Goal: Book appointment/travel/reservation

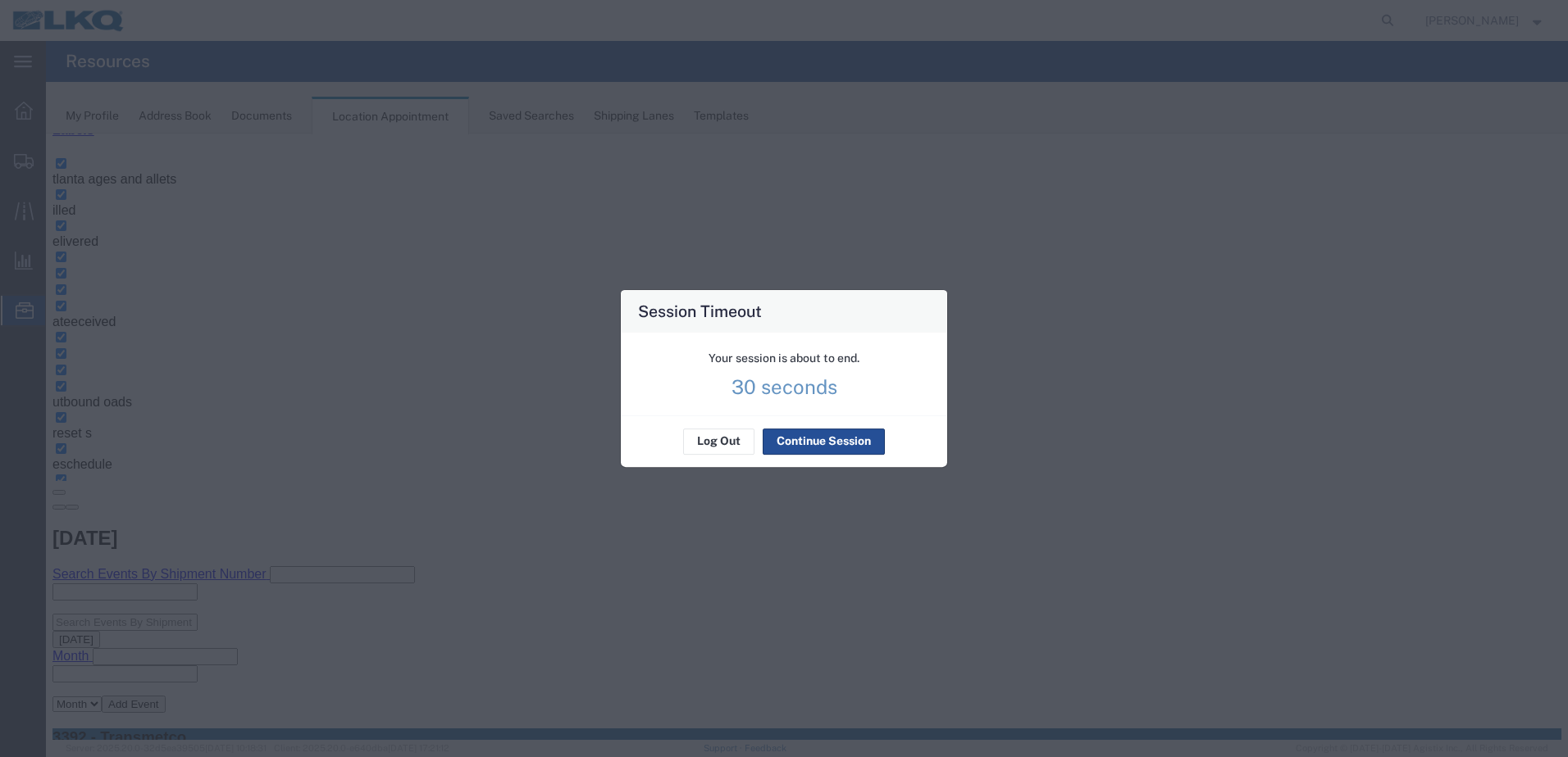
scroll to position [261, 0]
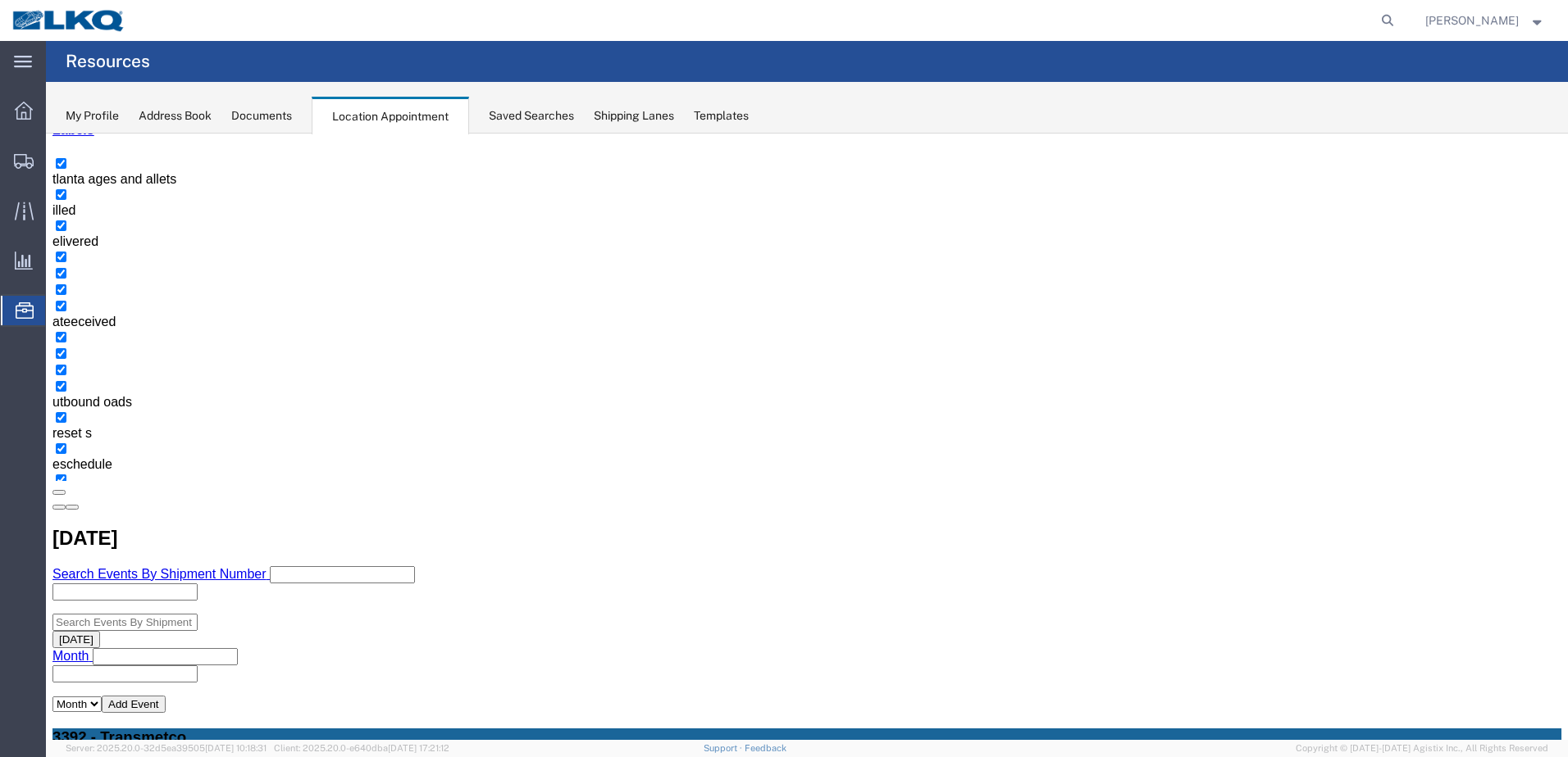
select select "1"
select select
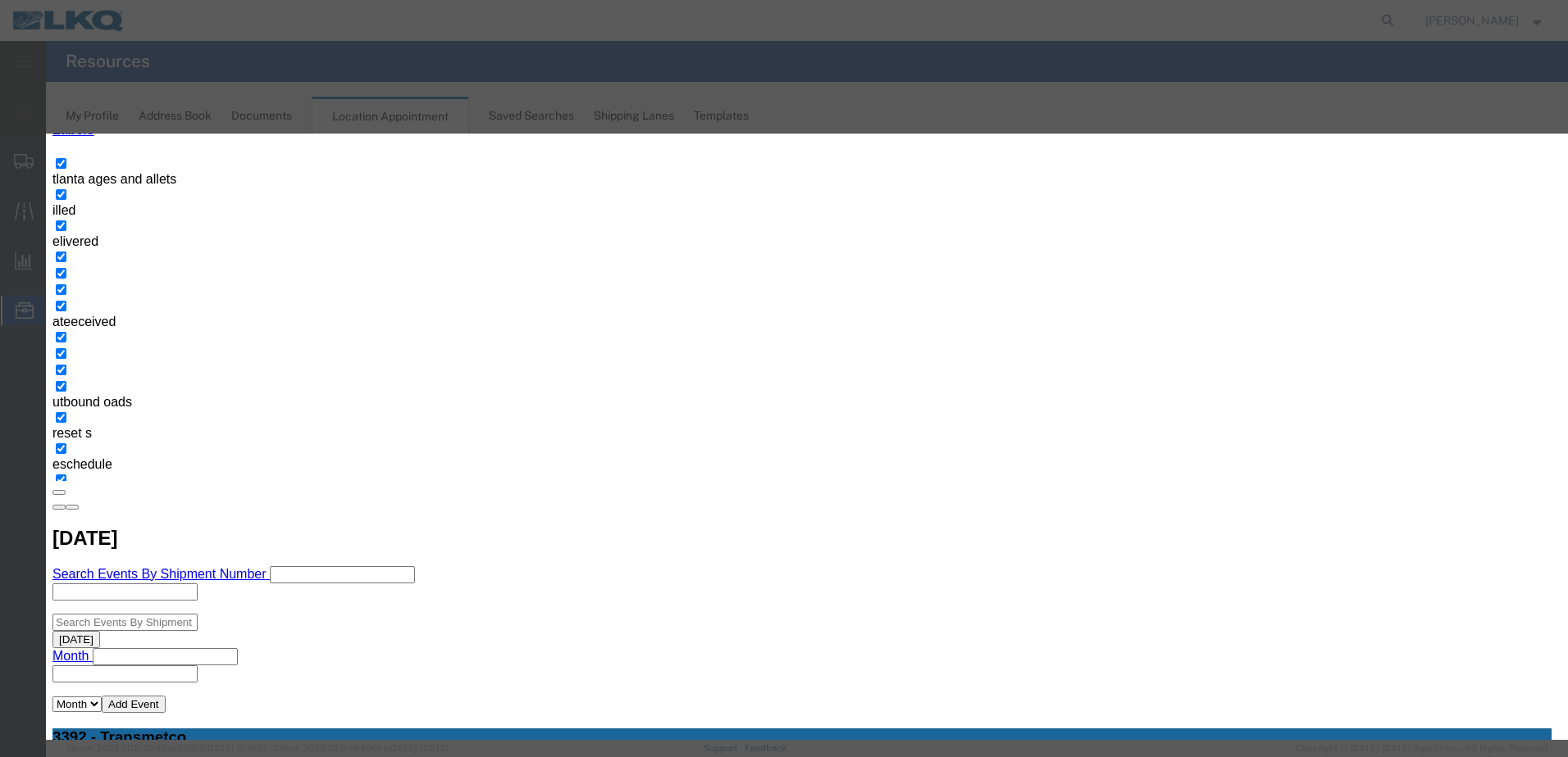
type input "K"
type input "T31652 - Kripke - Skidded"
type input "7:00 AM"
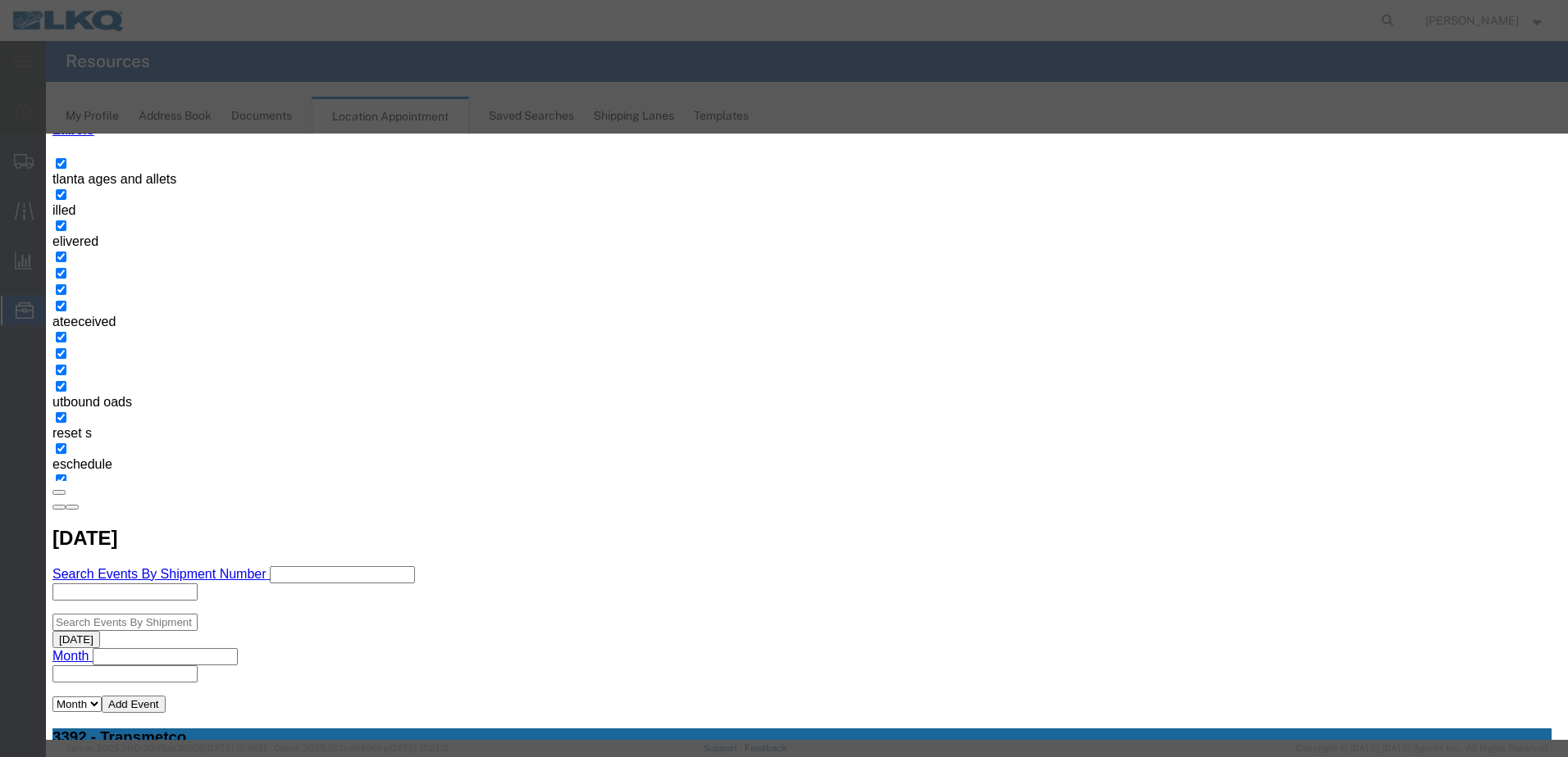
type input "th"
select select "23"
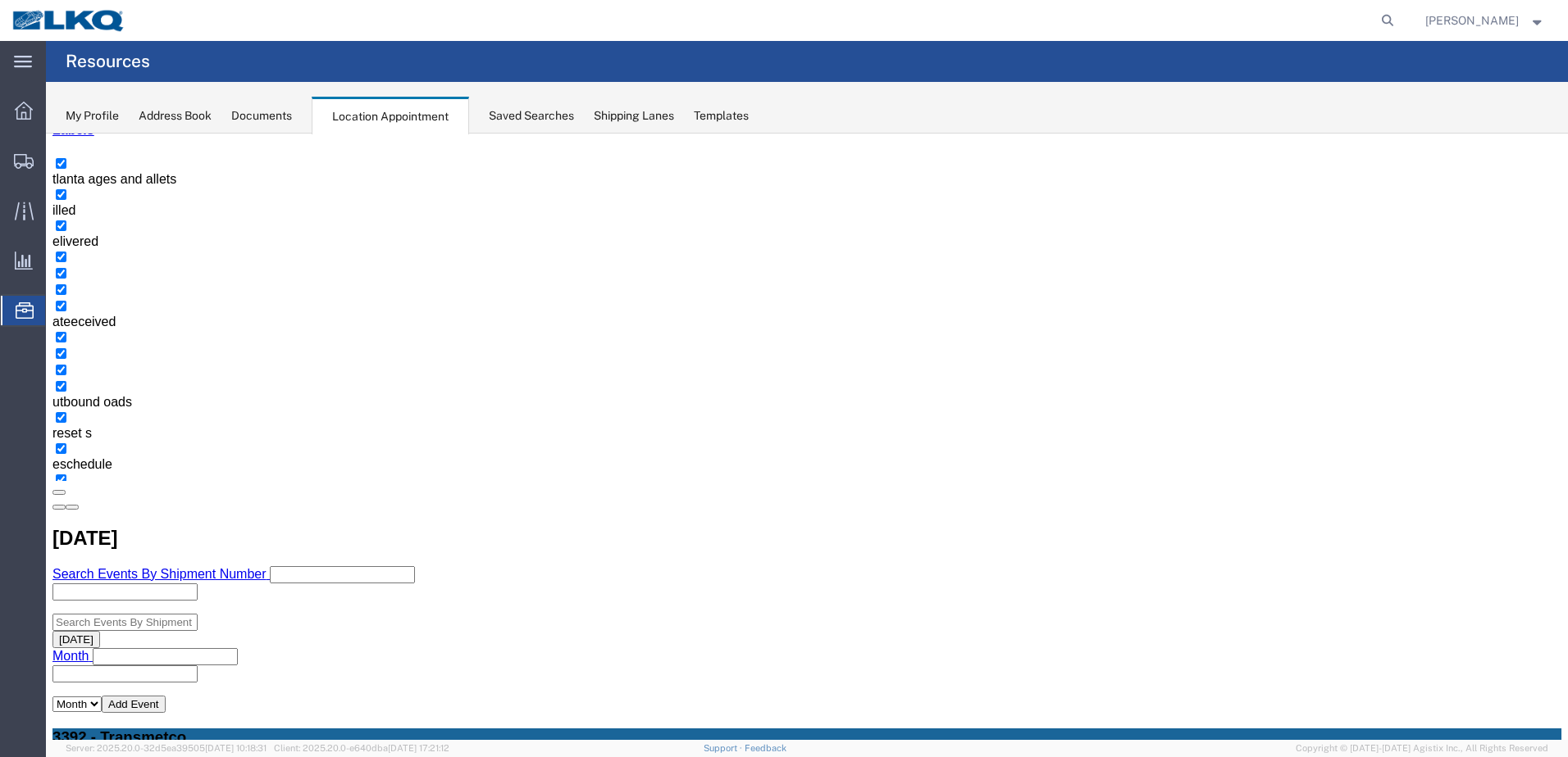
scroll to position [0, 0]
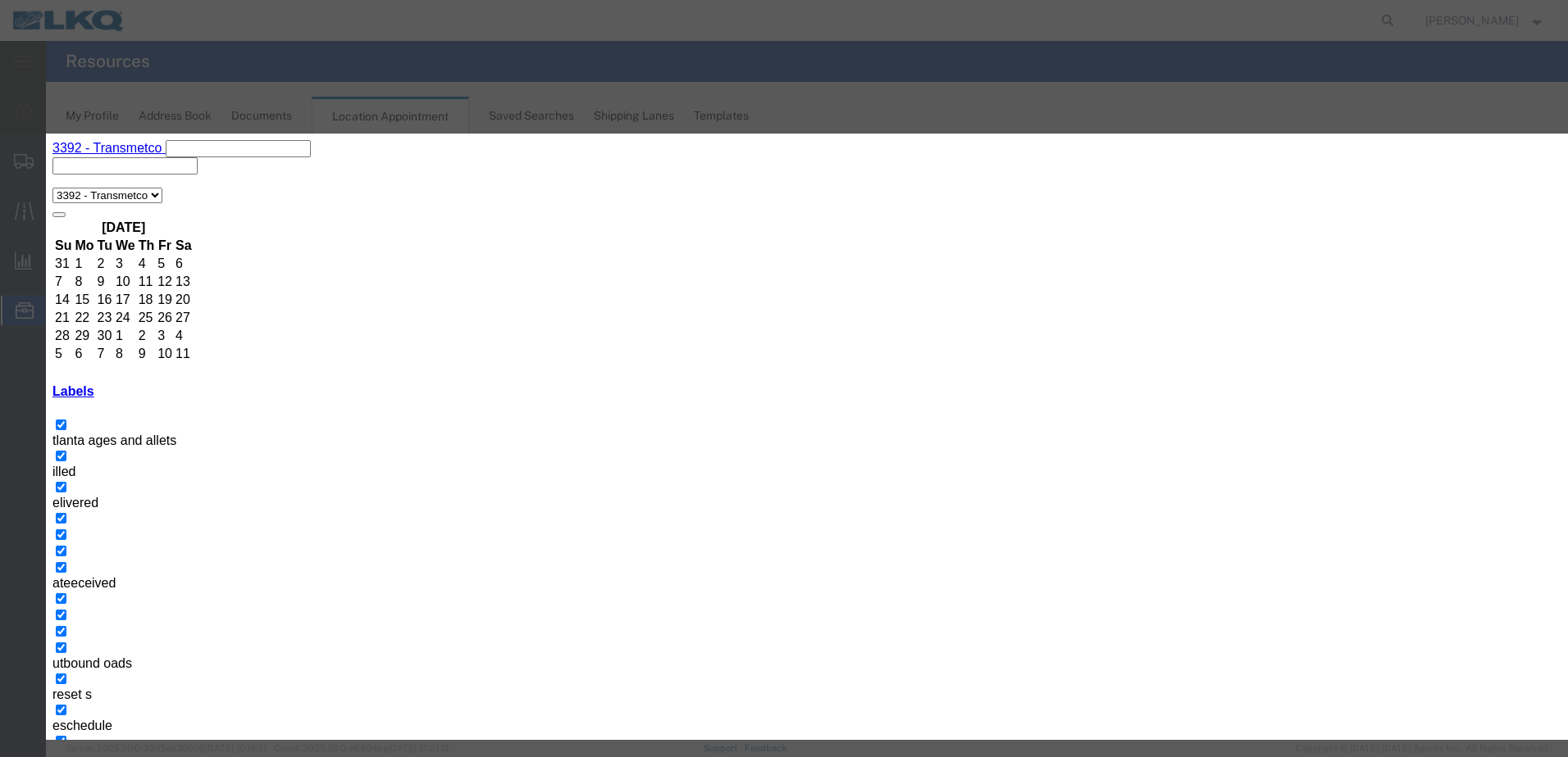
paste input "T31652 - Kripke - Skidded"
type input "T31652 - Kripke - Skidded"
drag, startPoint x: 847, startPoint y: 300, endPoint x: 859, endPoint y: 306, distance: 13.4
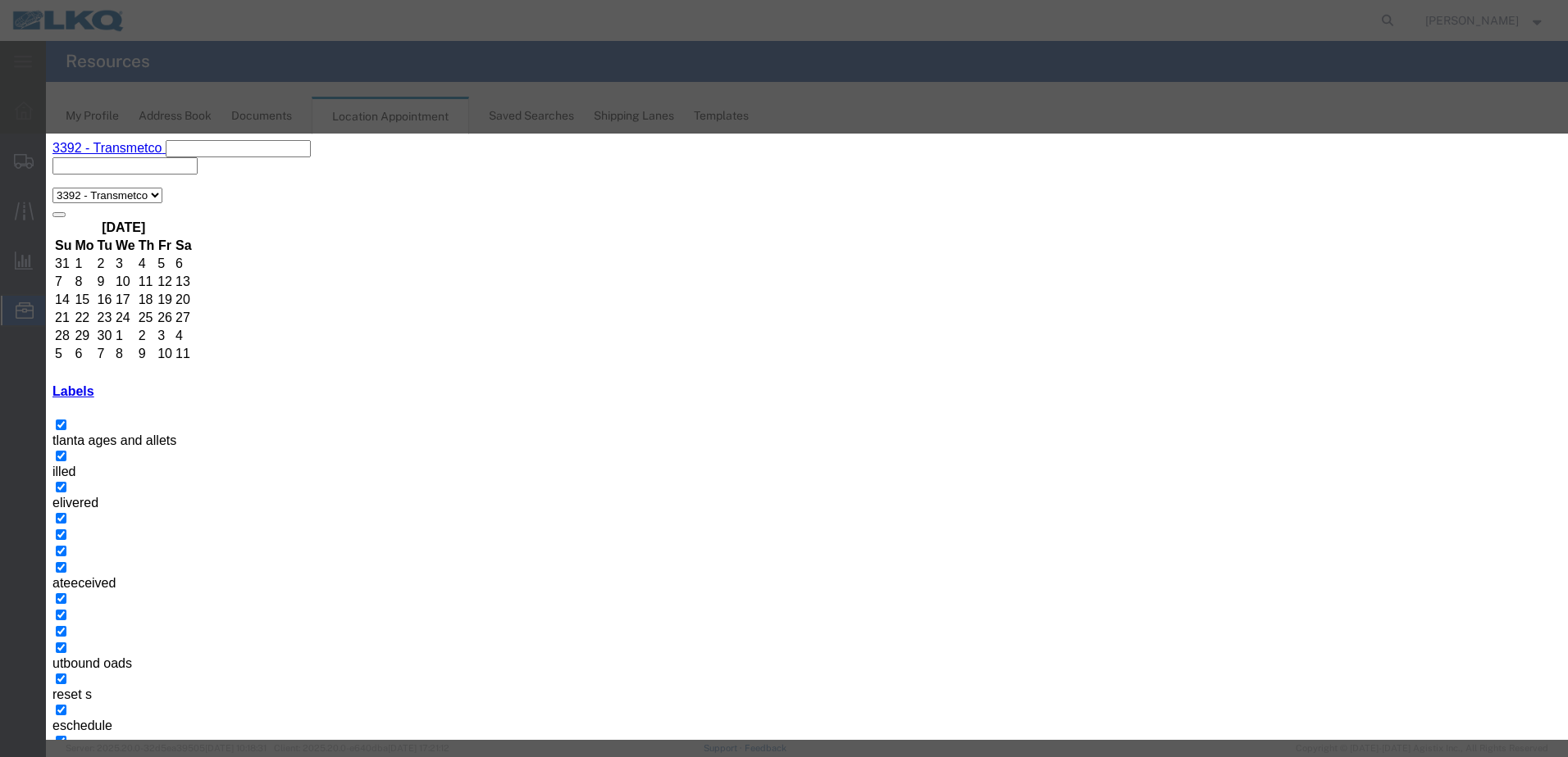
type input "7:00 AM"
type input "th"
select select "23"
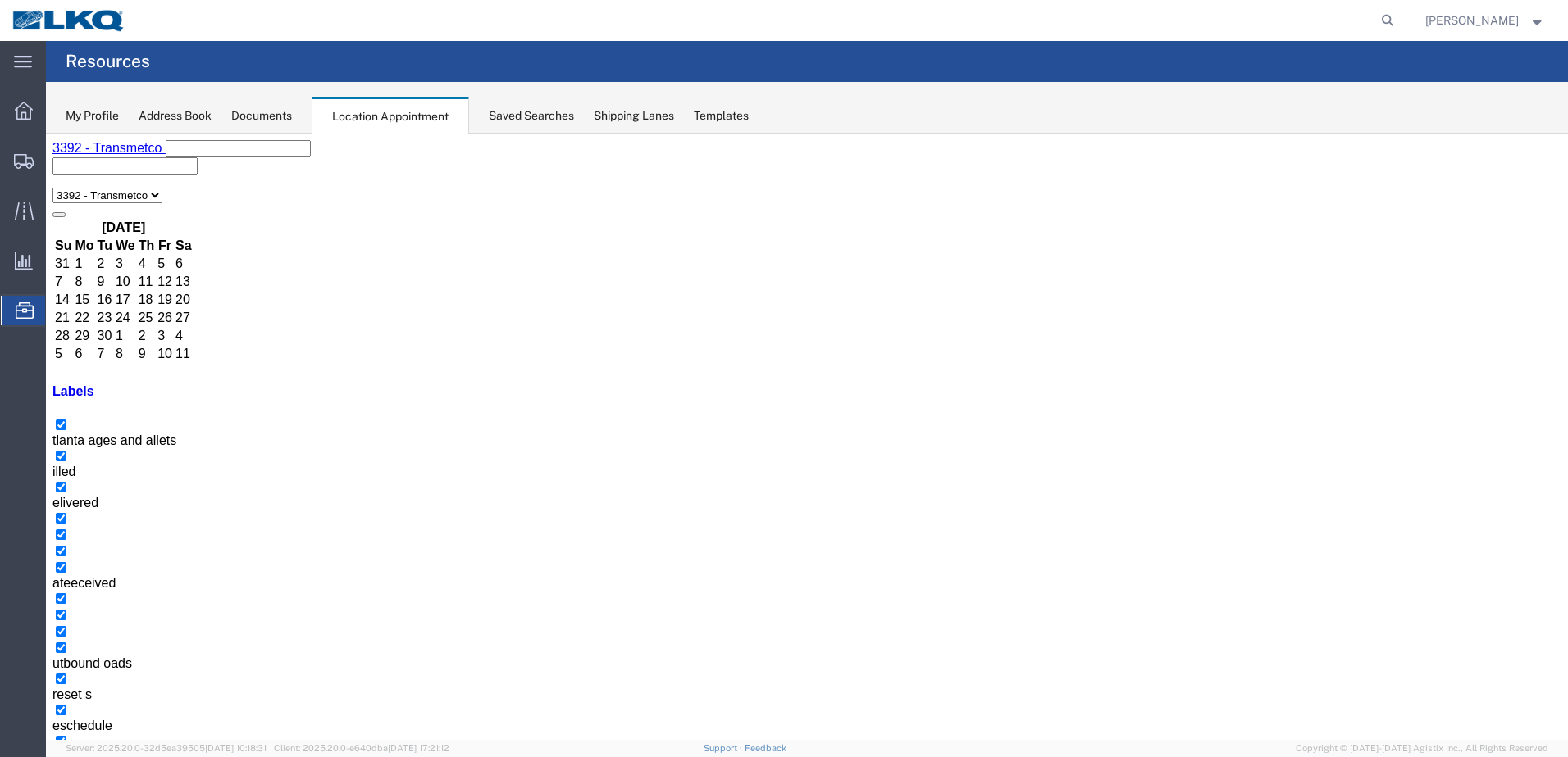
click at [78, 757] on button "button" at bounding box center [72, 769] width 13 height 5
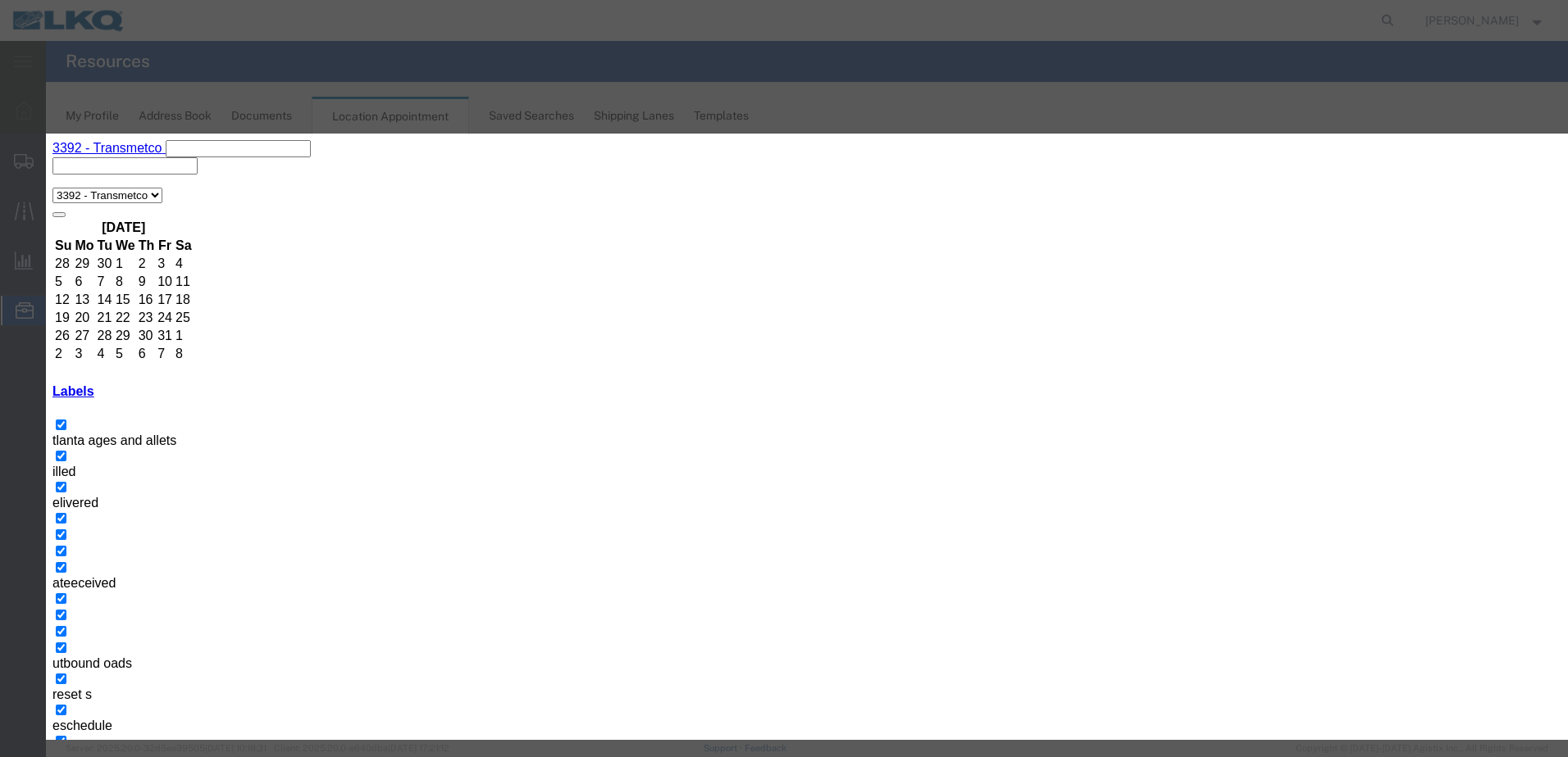
drag, startPoint x: 758, startPoint y: 246, endPoint x: 550, endPoint y: 233, distance: 208.4
type input "T31464 - Metal Recycling - Skidded"
drag, startPoint x: 892, startPoint y: 197, endPoint x: 874, endPoint y: 243, distance: 49.4
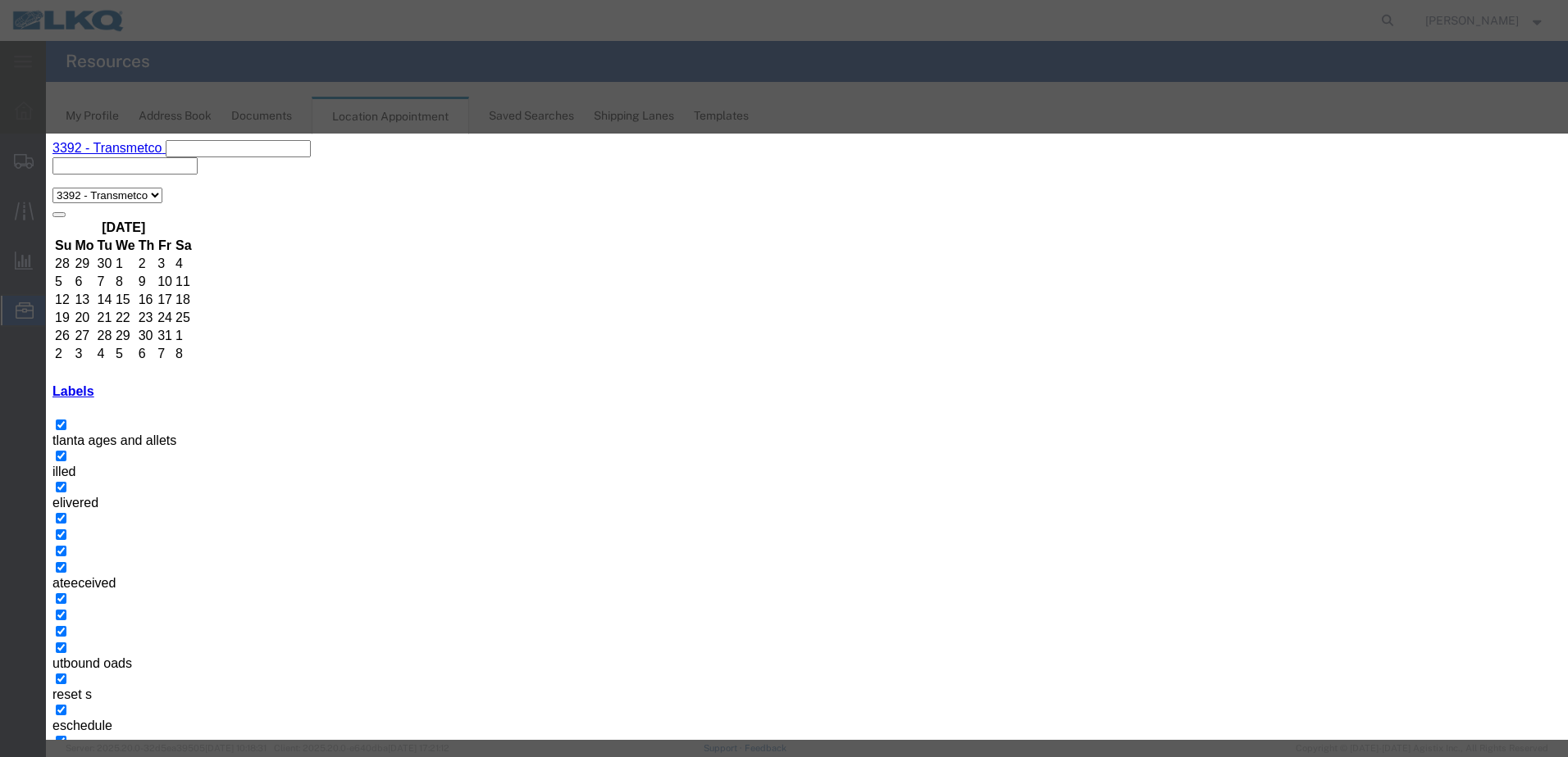
type input "11:00 AM"
type input "th"
select select "23"
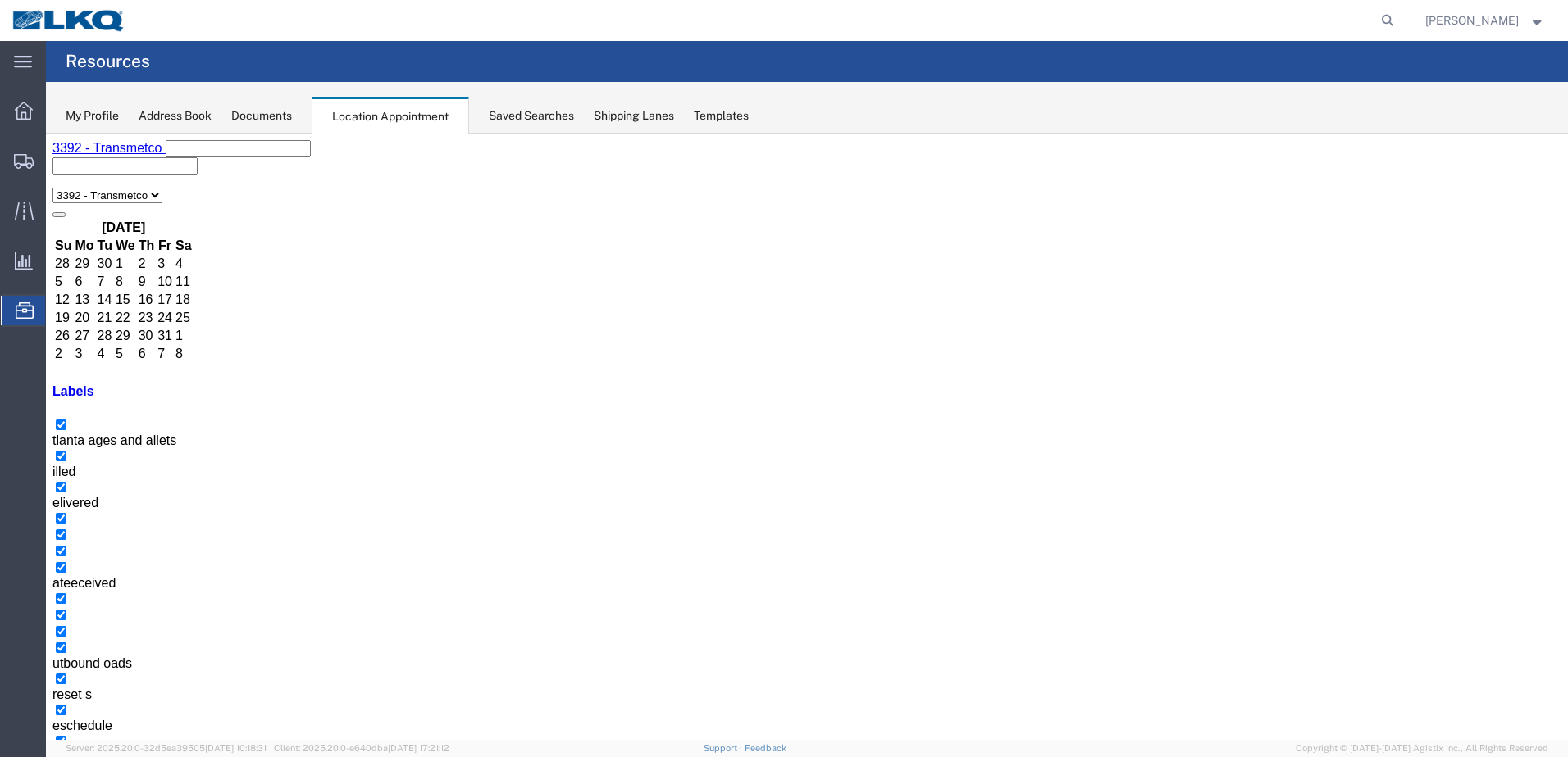
select select "1"
select select
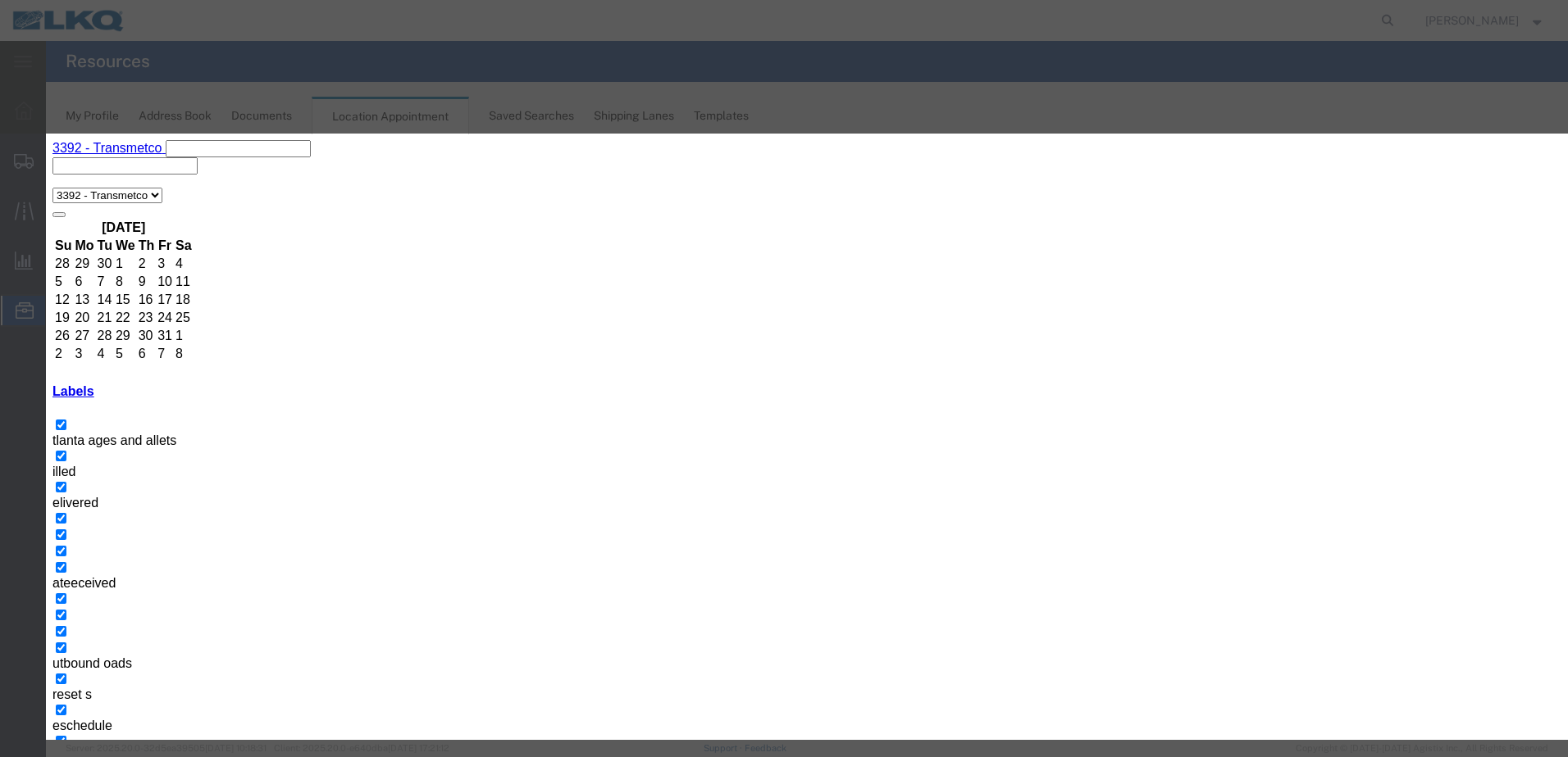
paste input "T31464 - Metal Recycling - Skidded"
type input "T31464 - Metal Recycling - Skidded"
type input "11:00 AM"
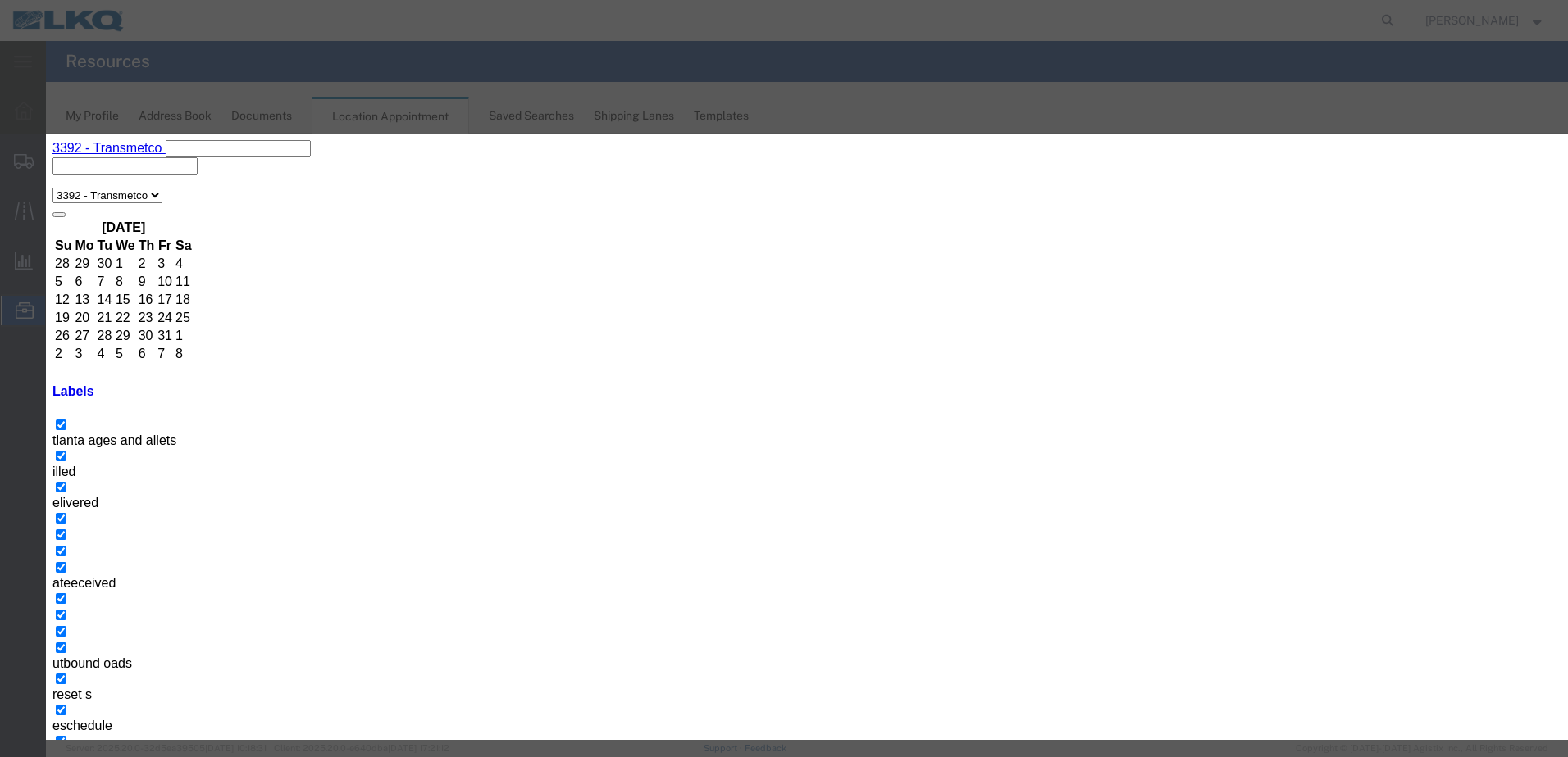
type input "th"
select select "23"
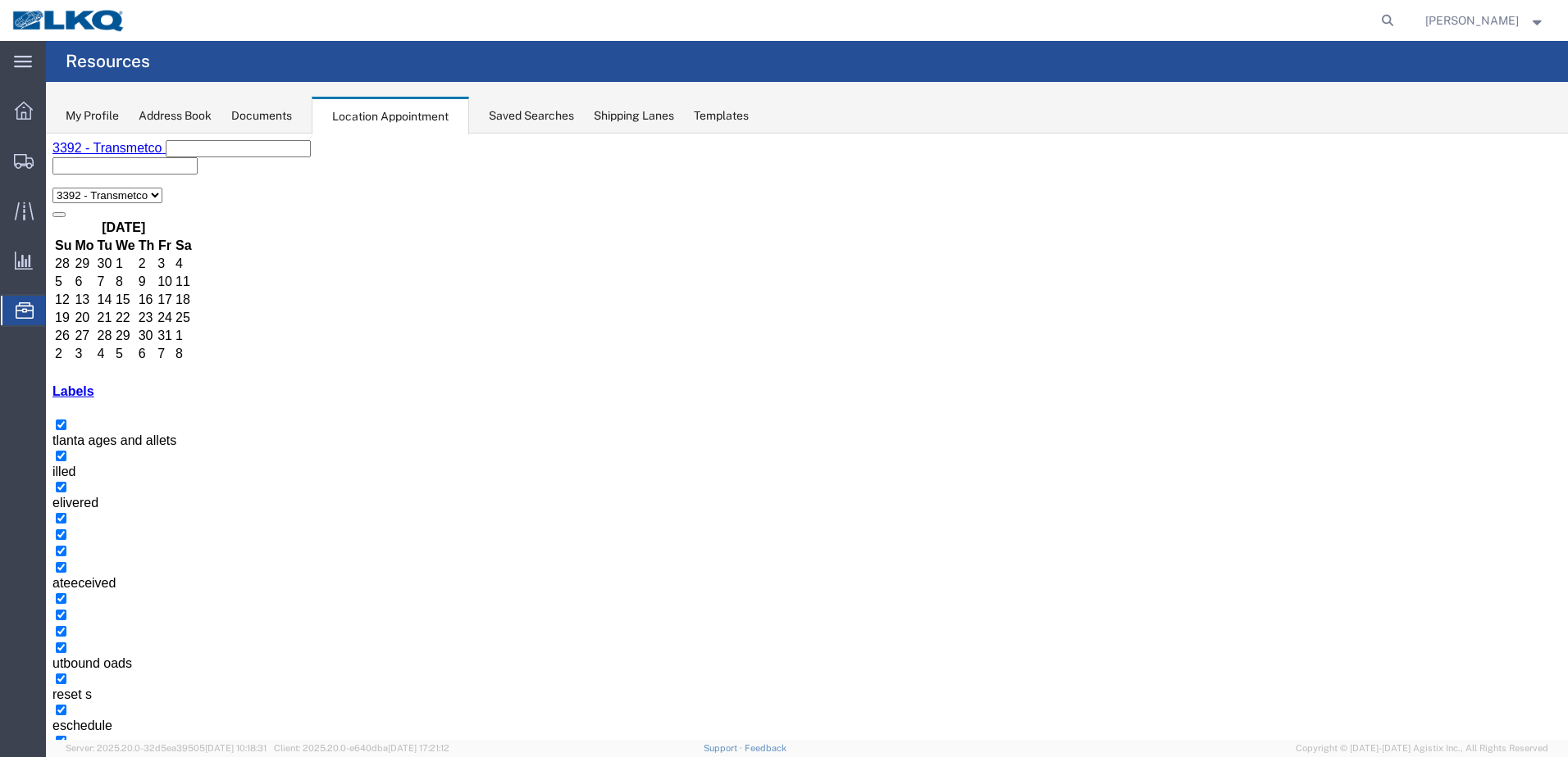
select select "1"
select select
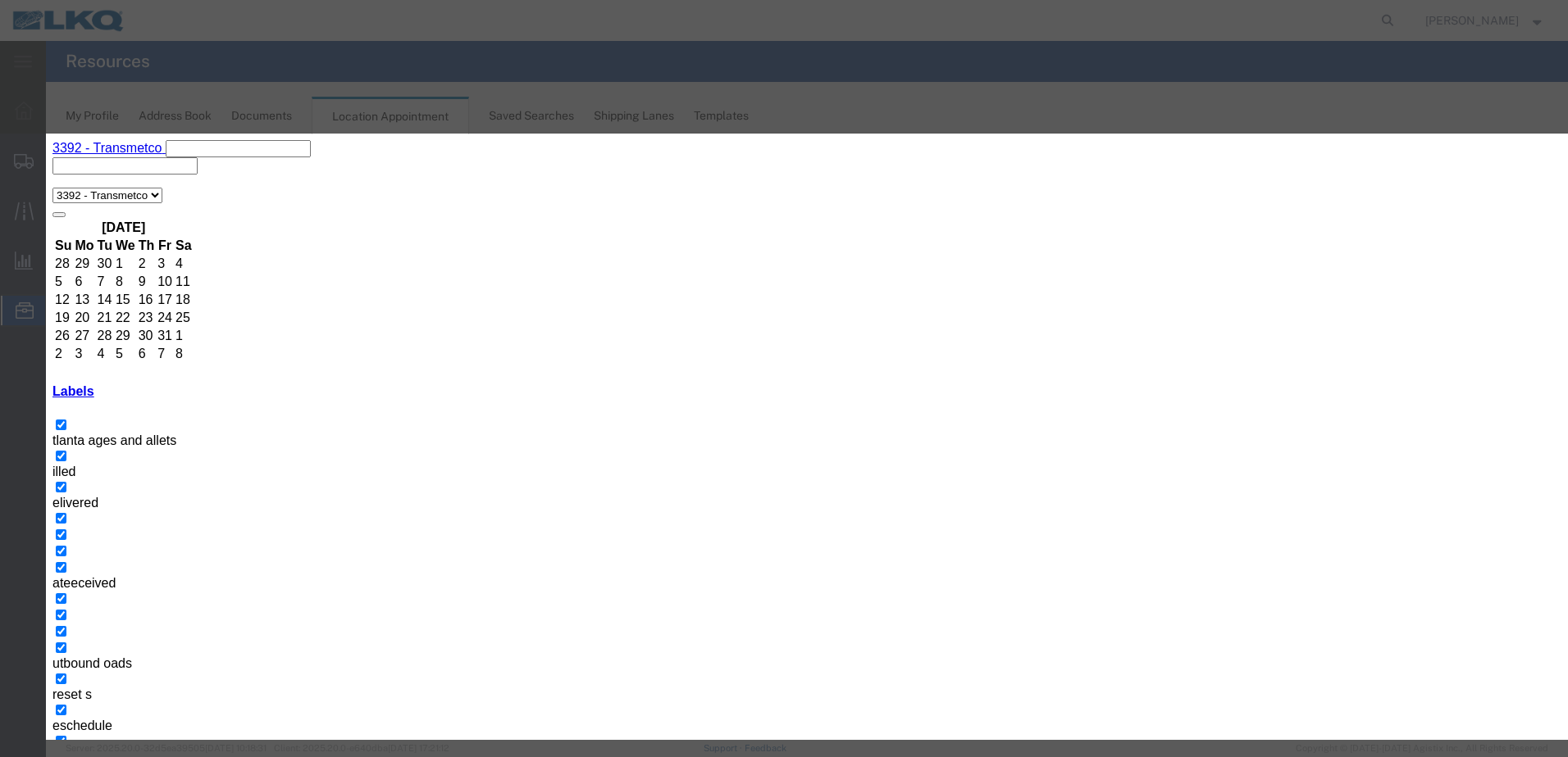
paste input "T31464 - Metal Recycling - Skidded"
type input "T31464 - Metal Recycling - Skidded"
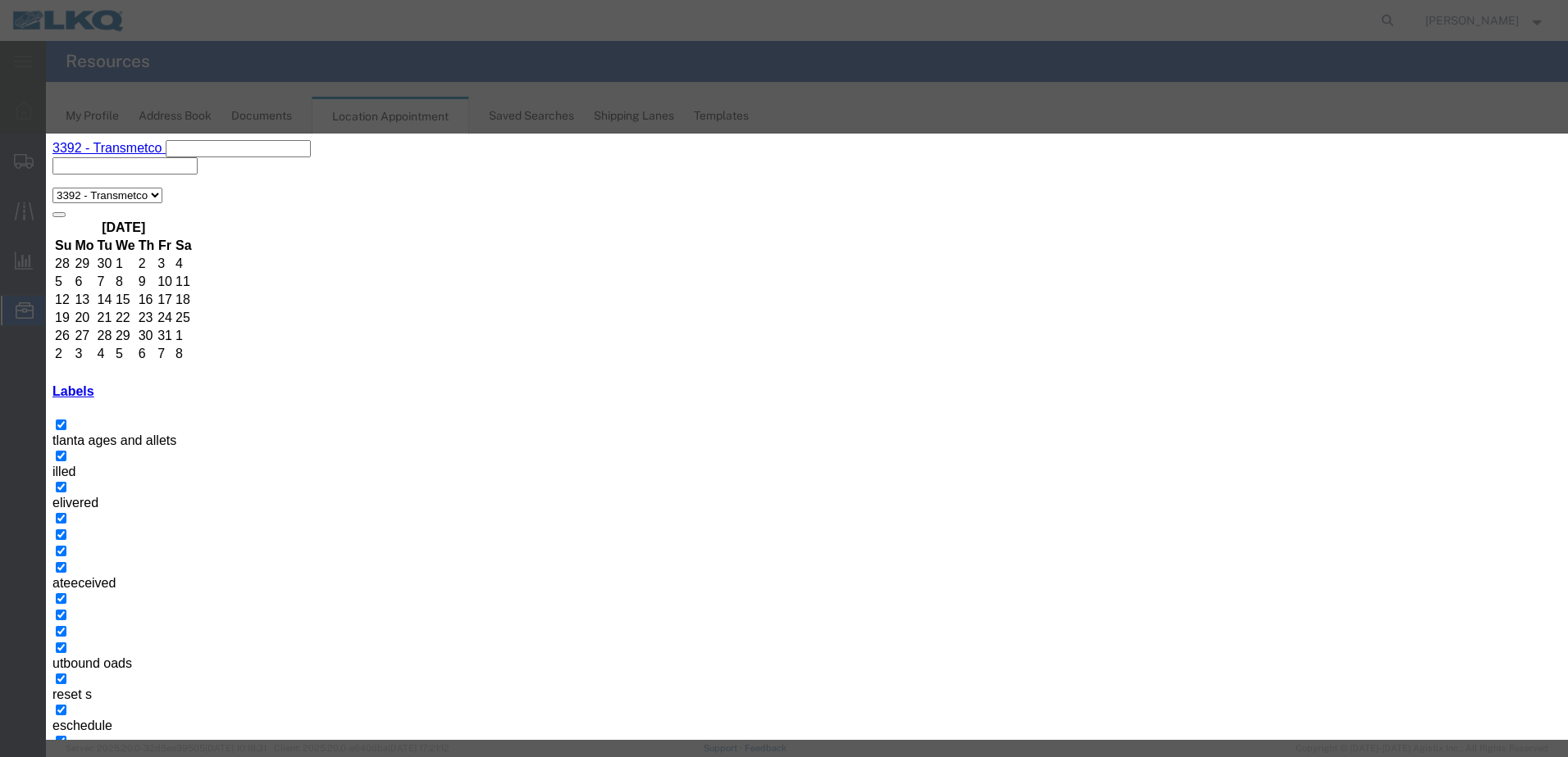
type input "11:00 AM"
type input "th"
select select "23"
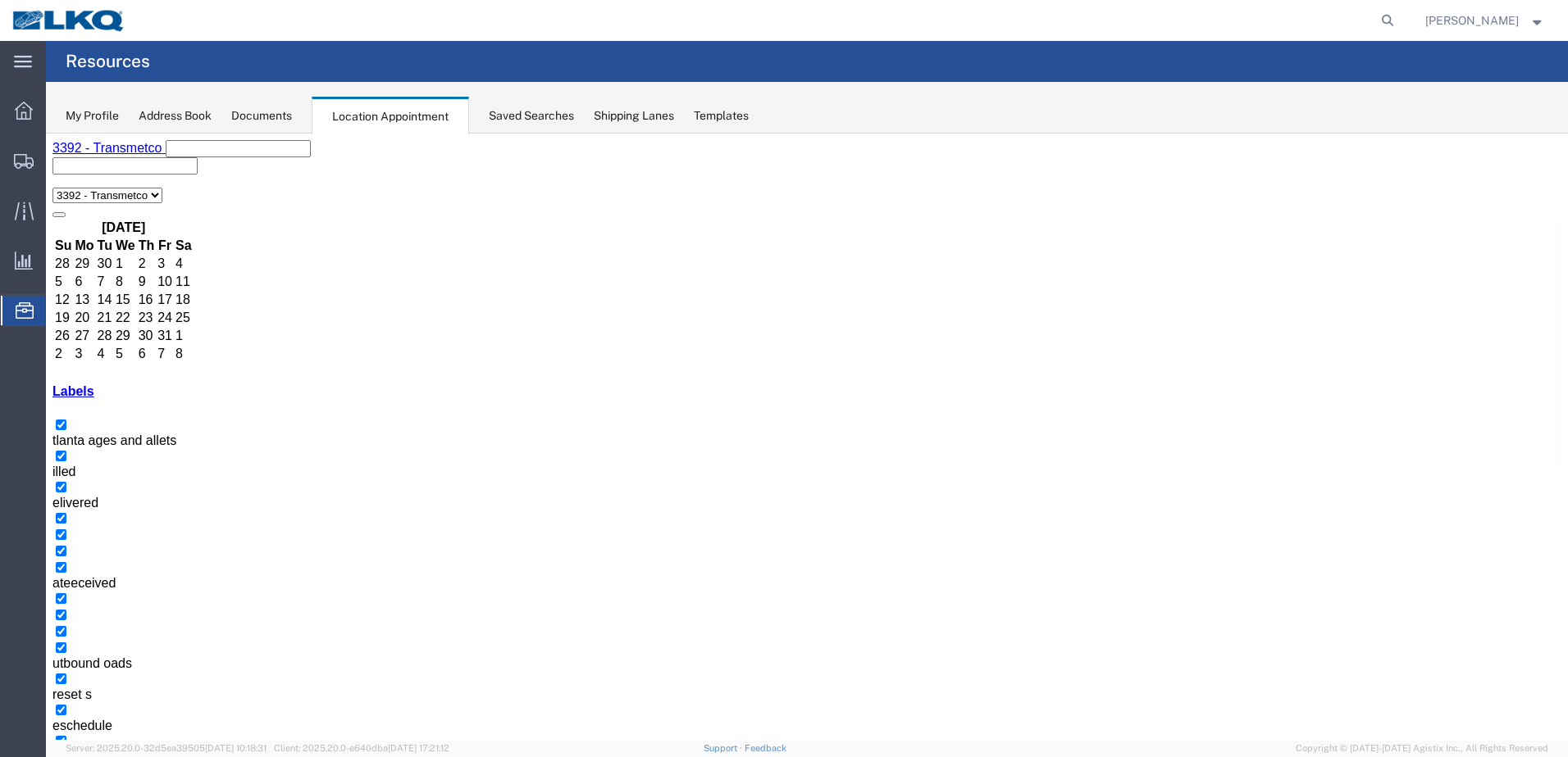
select select "1"
select select
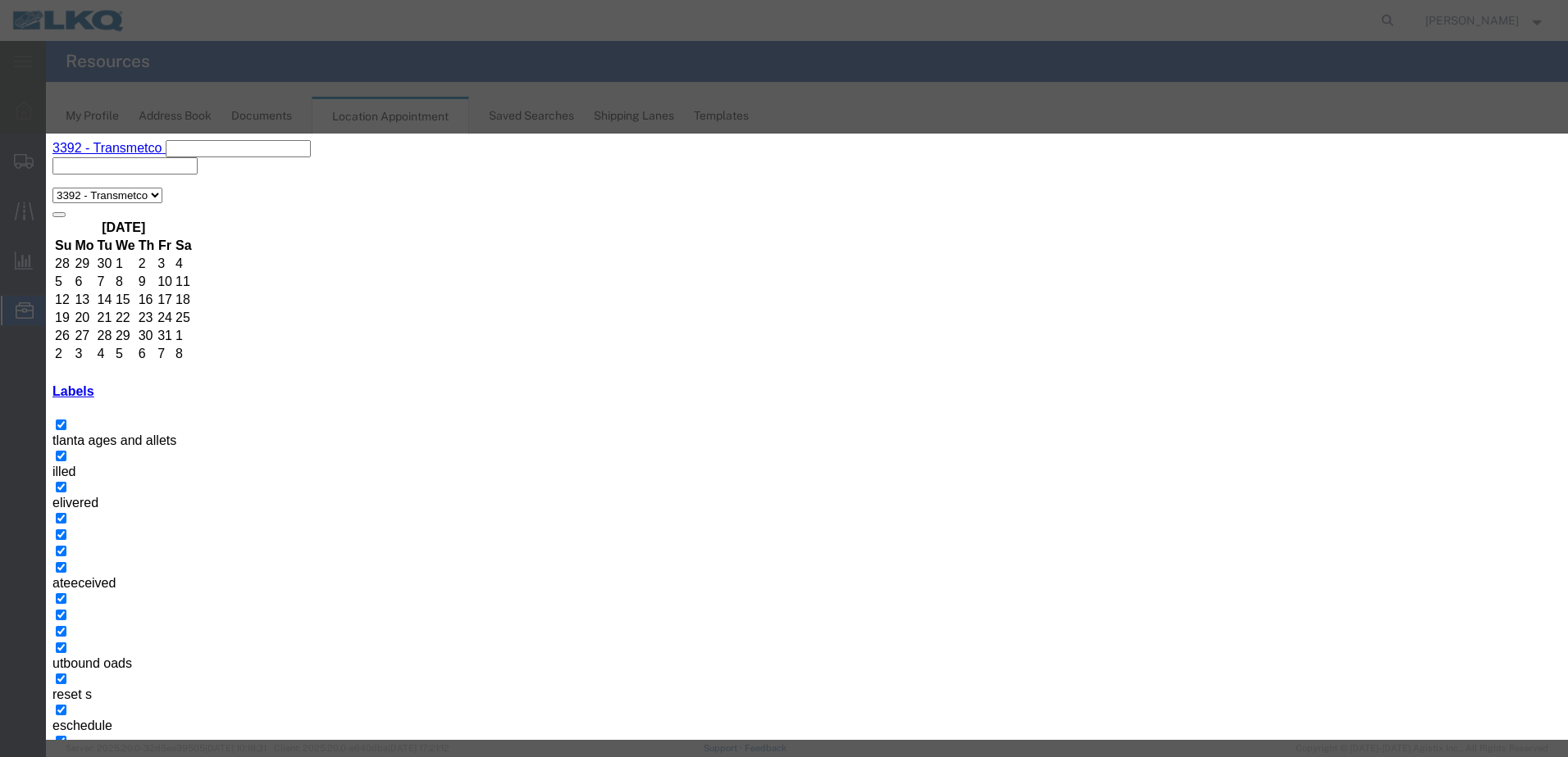
paste input "T31464 - Metal Recycling - Skidded"
type input "T31464 - Metal Recycling - Skidded"
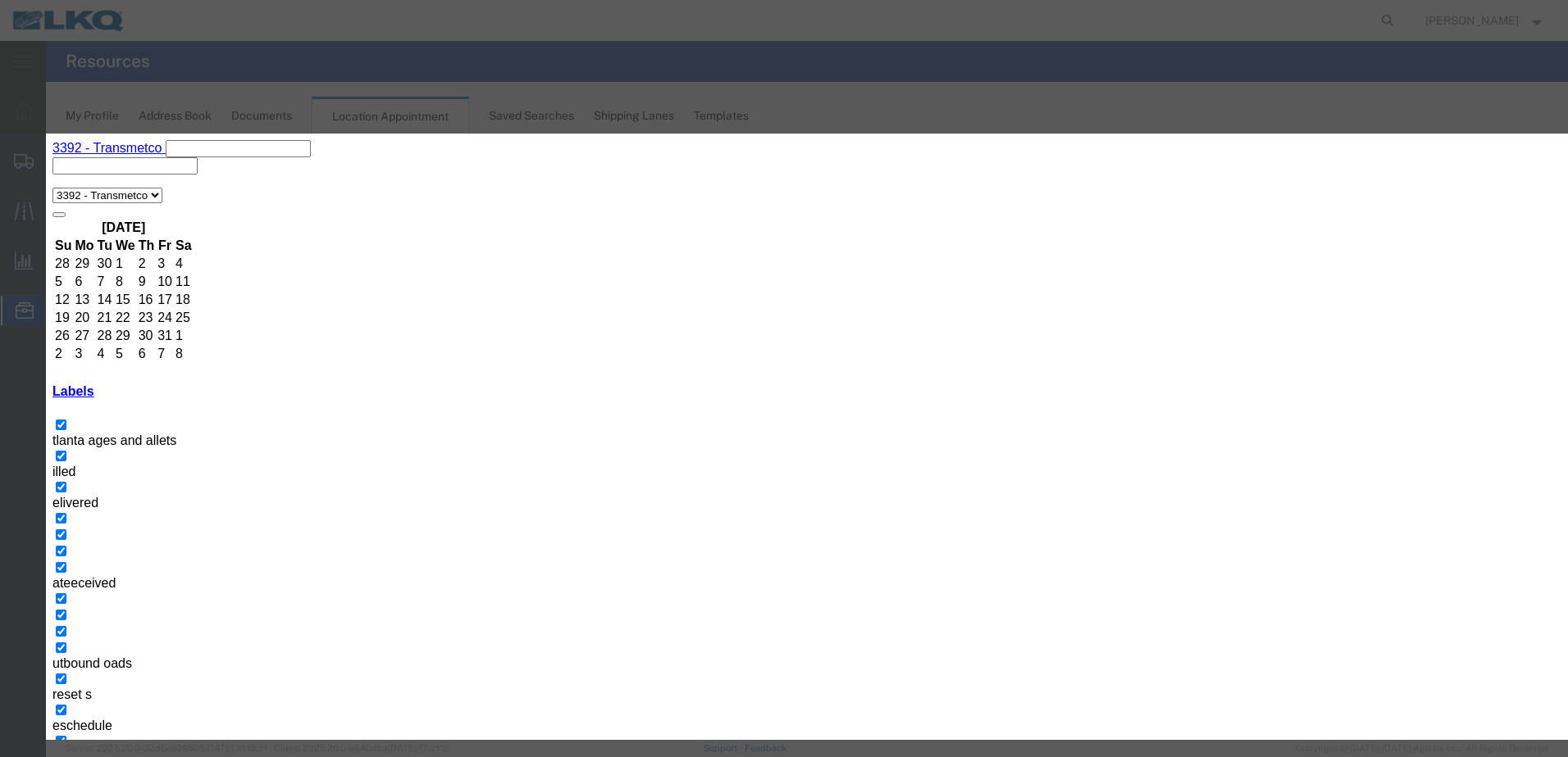
type input "11:00 AM"
type input "th"
select select "23"
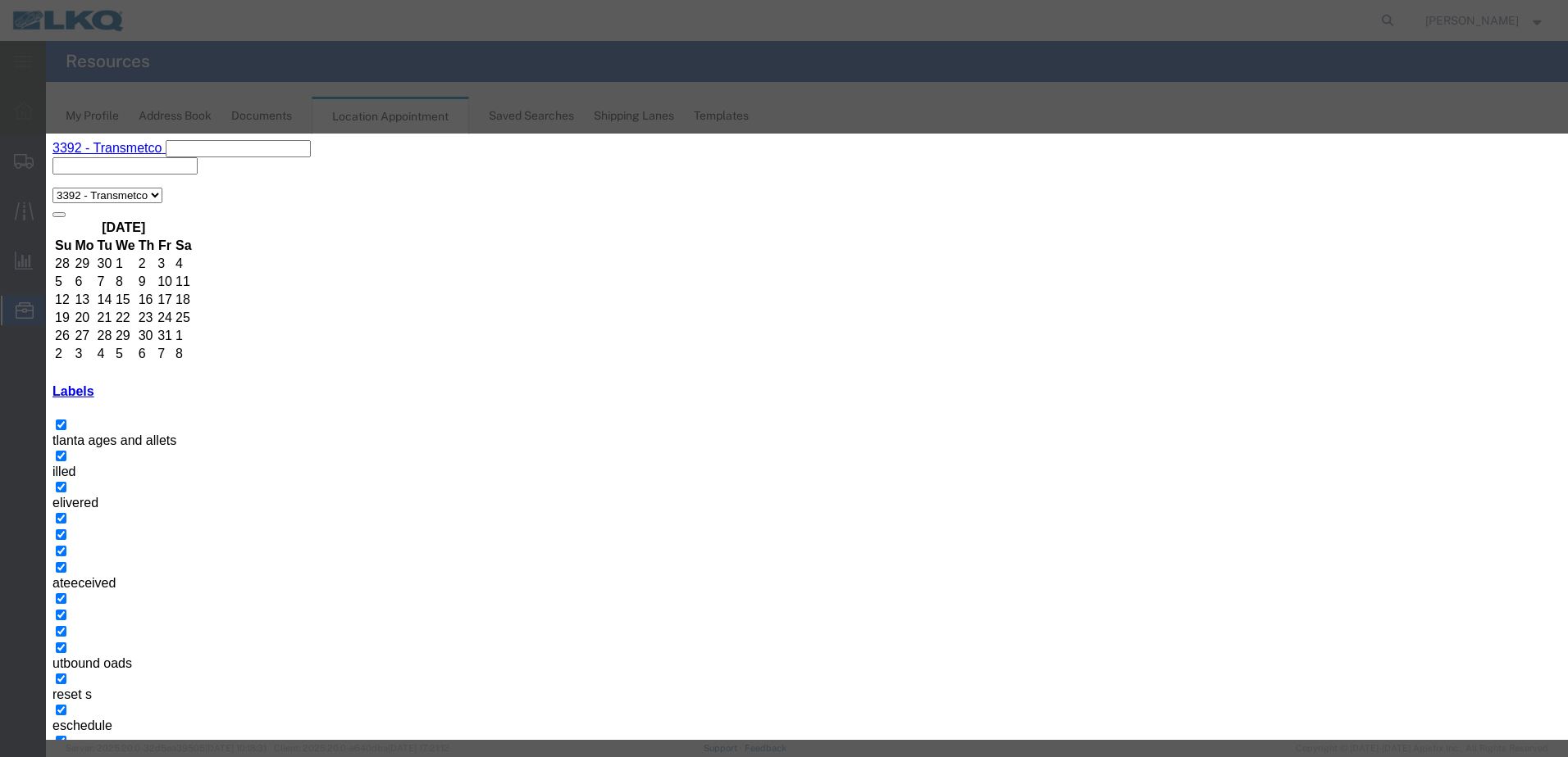
paste input "T31464 - Metal Recycling - Skidded"
type input "T31464 - Metal Recycling - Skidded"
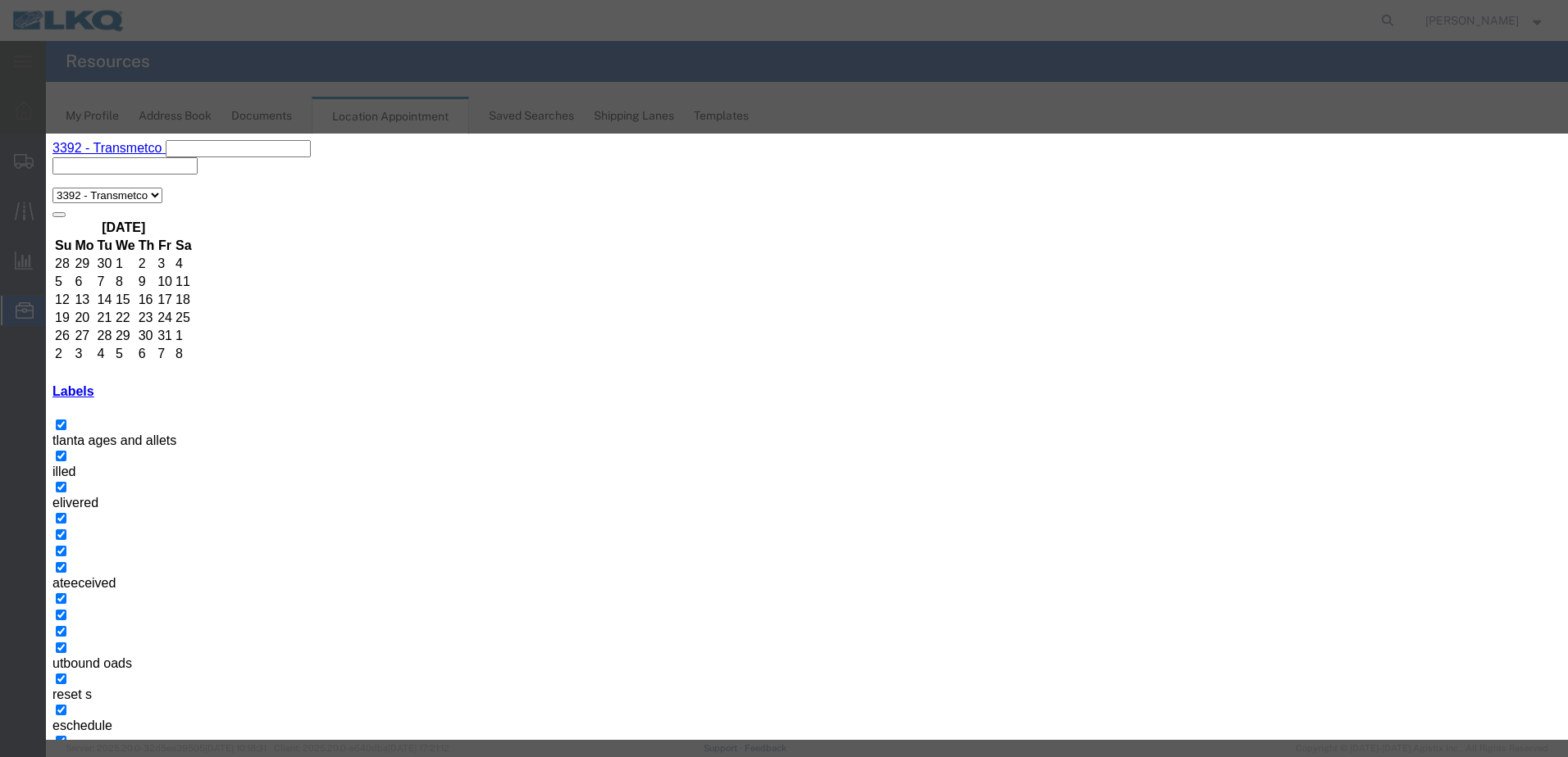
type input "11:00 AM"
type input "th"
select select "23"
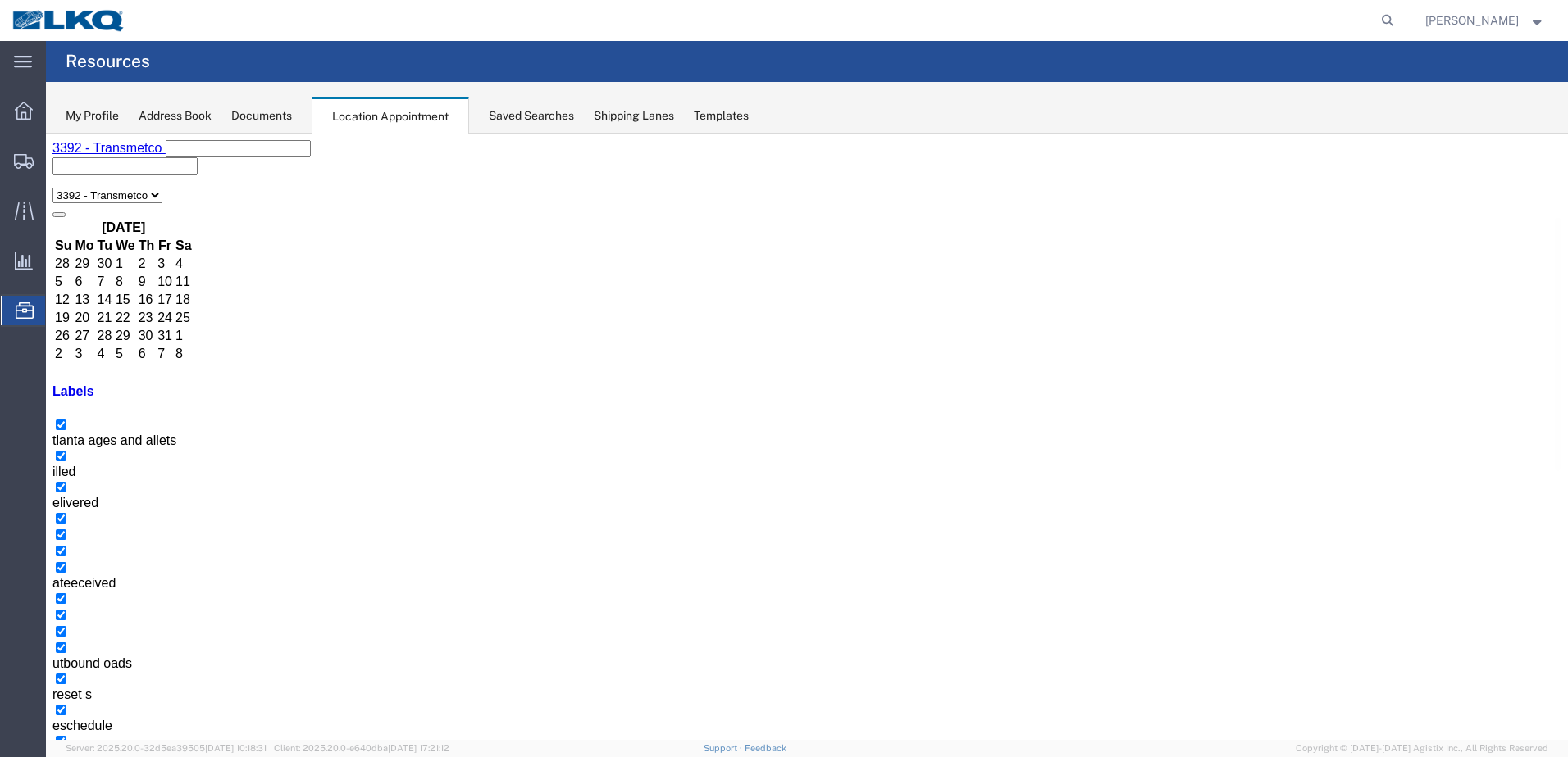
select select "1"
select select
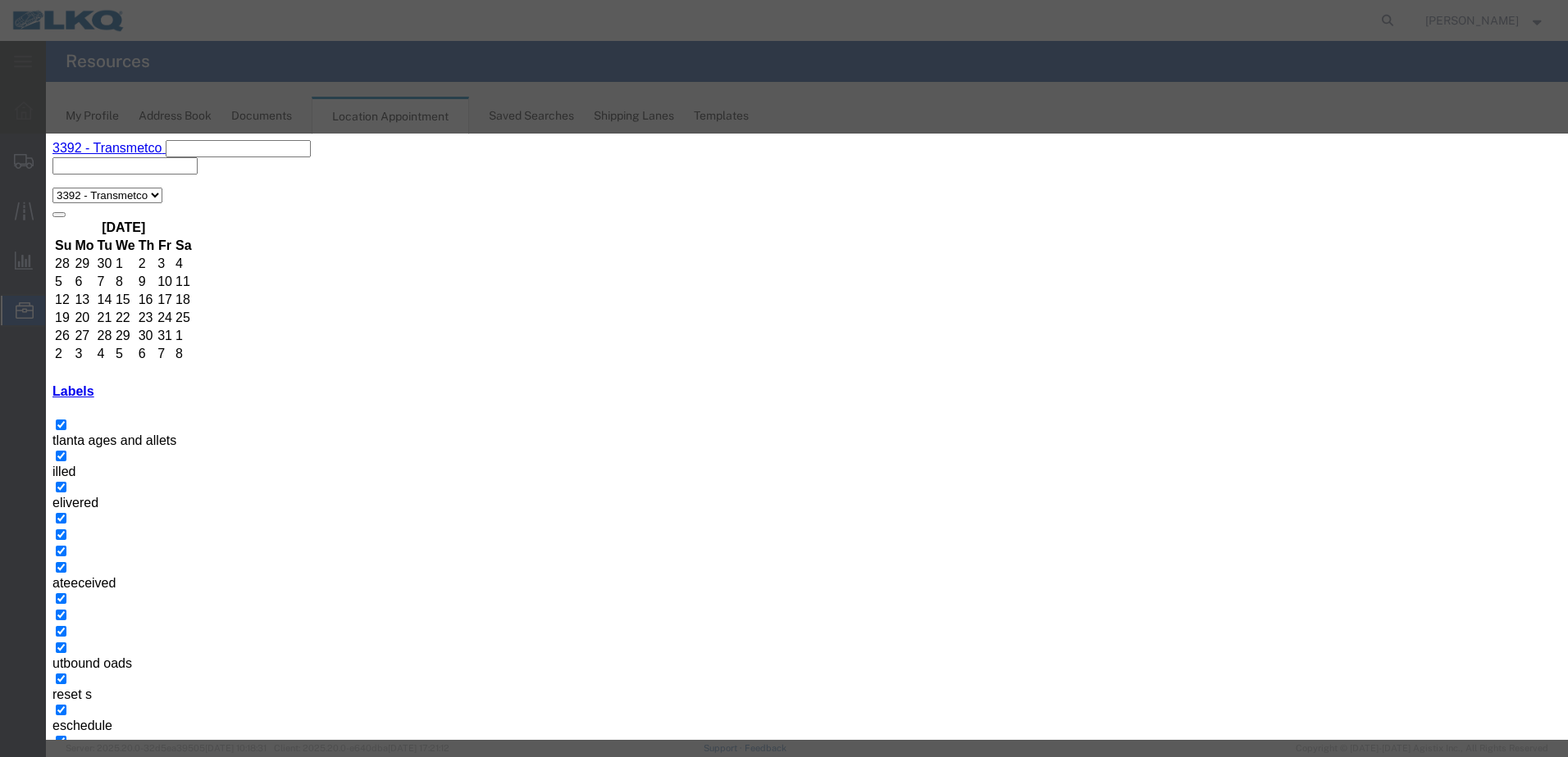
paste input "T31464 - Metal Recycling - Skidded"
type input "T31464 - Metal Recycling - Skidded"
drag, startPoint x: 841, startPoint y: 302, endPoint x: 858, endPoint y: 307, distance: 17.7
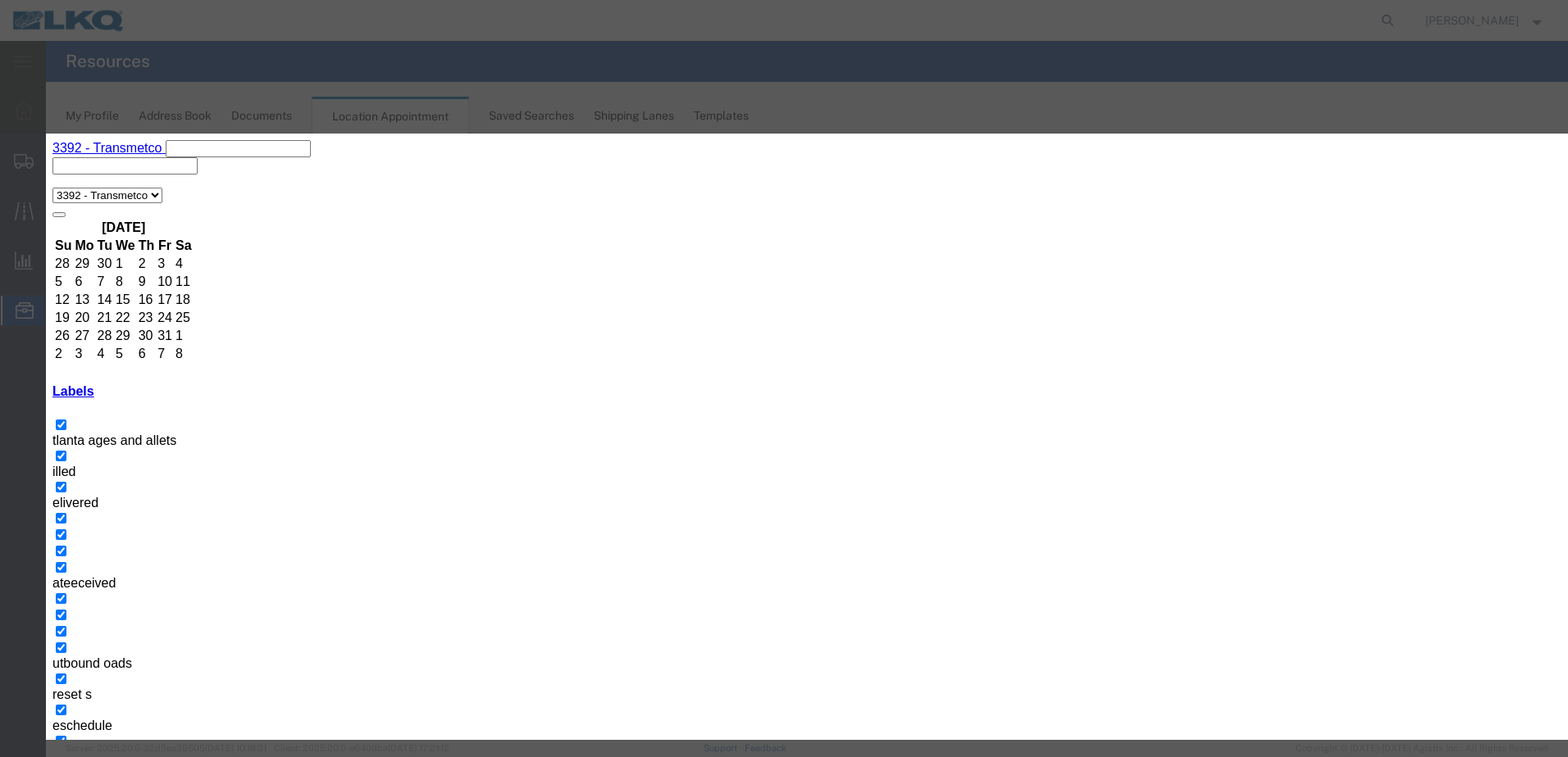
type input "11:00 AM"
type input "th"
select select "23"
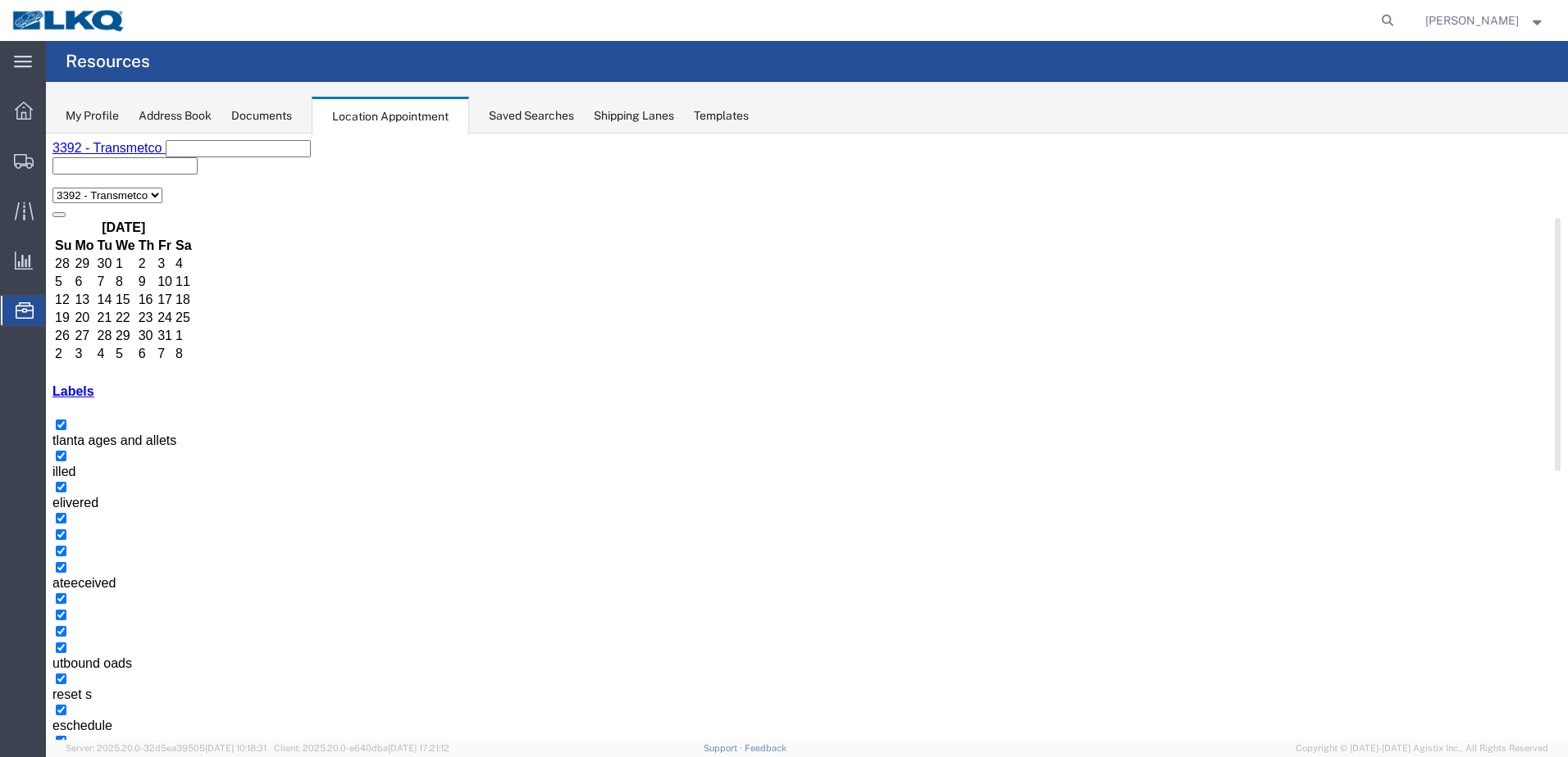
select select "1"
select select
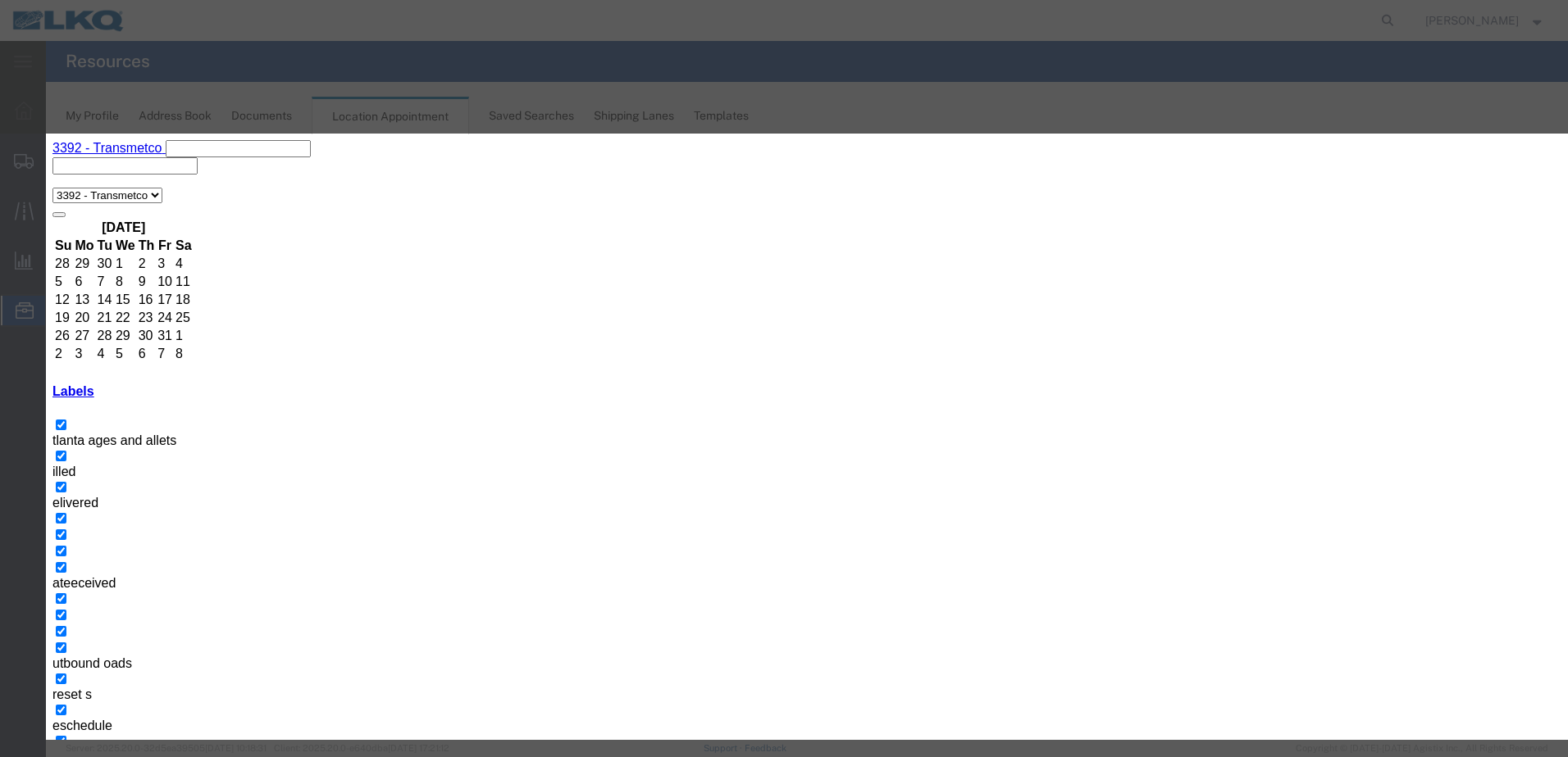
paste input "T31464 - Metal Recycling - Skidded"
type input "T31464 - Metal Recycling - Skidded"
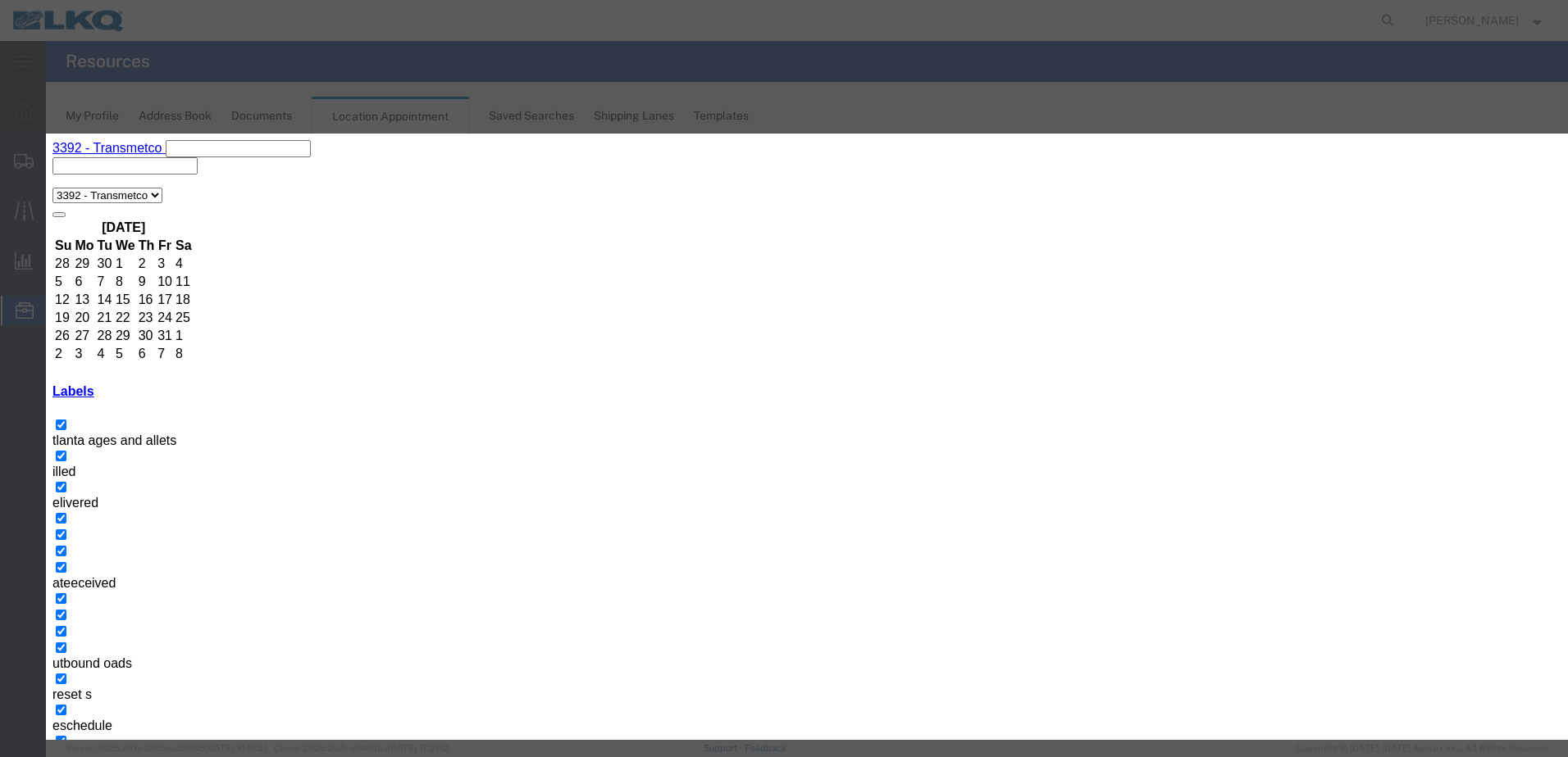
type input "11:00 AM"
type input "th"
select select "23"
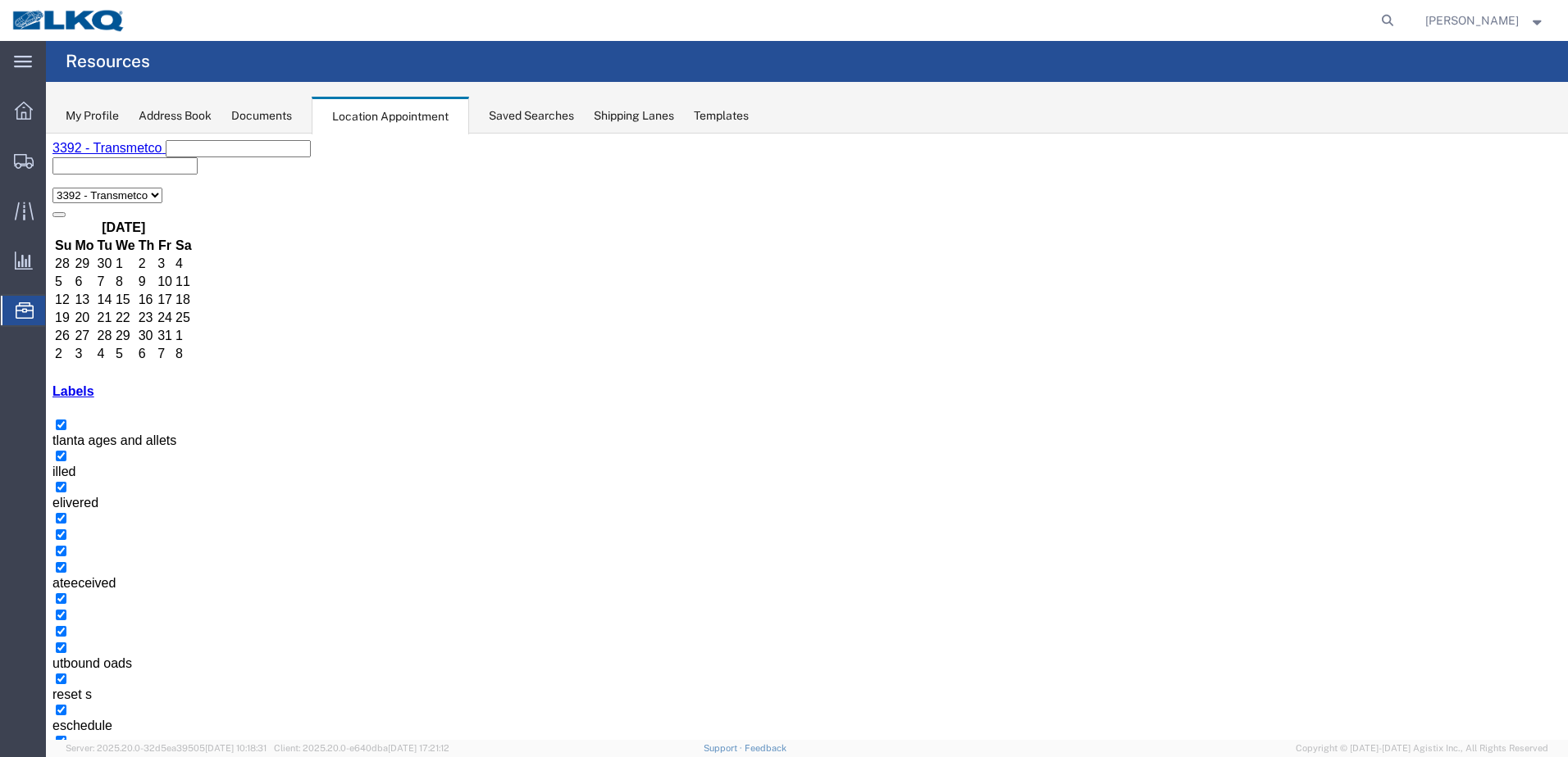
drag, startPoint x: 287, startPoint y: 158, endPoint x: 274, endPoint y: 177, distance: 23.0
click at [66, 757] on button "button" at bounding box center [59, 769] width 13 height 5
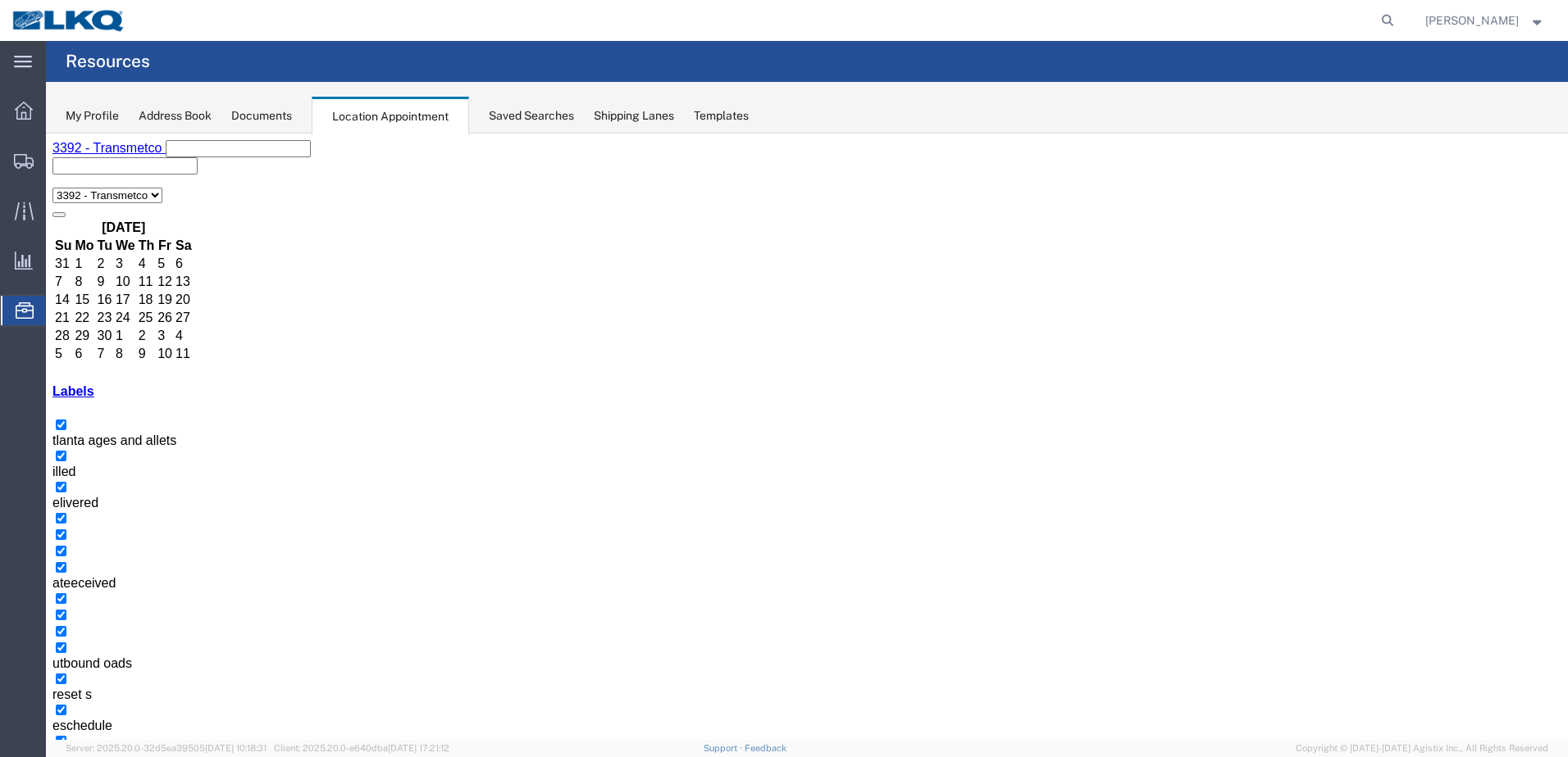
select select "1"
select select
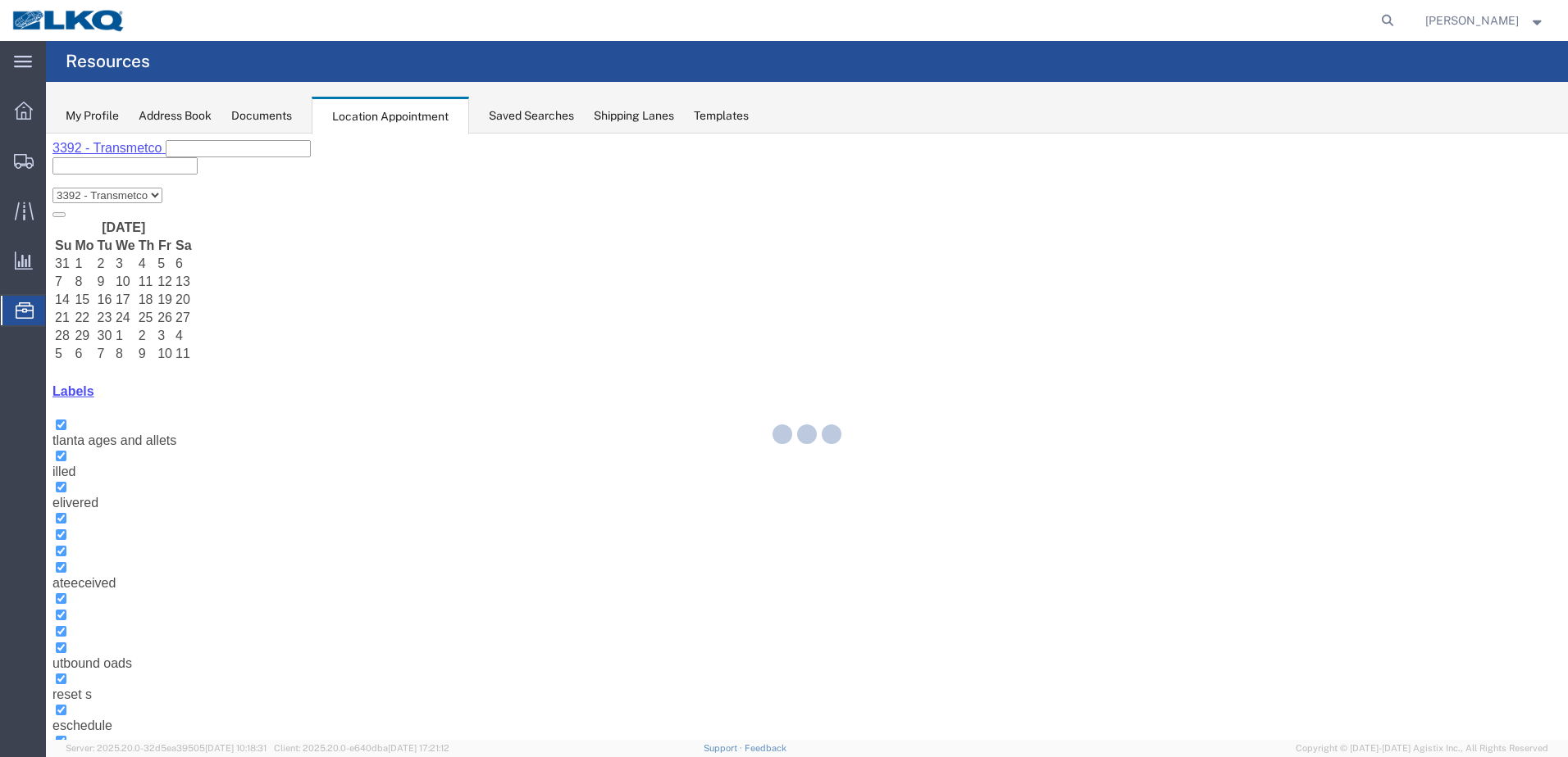
select select "1"
select select "22"
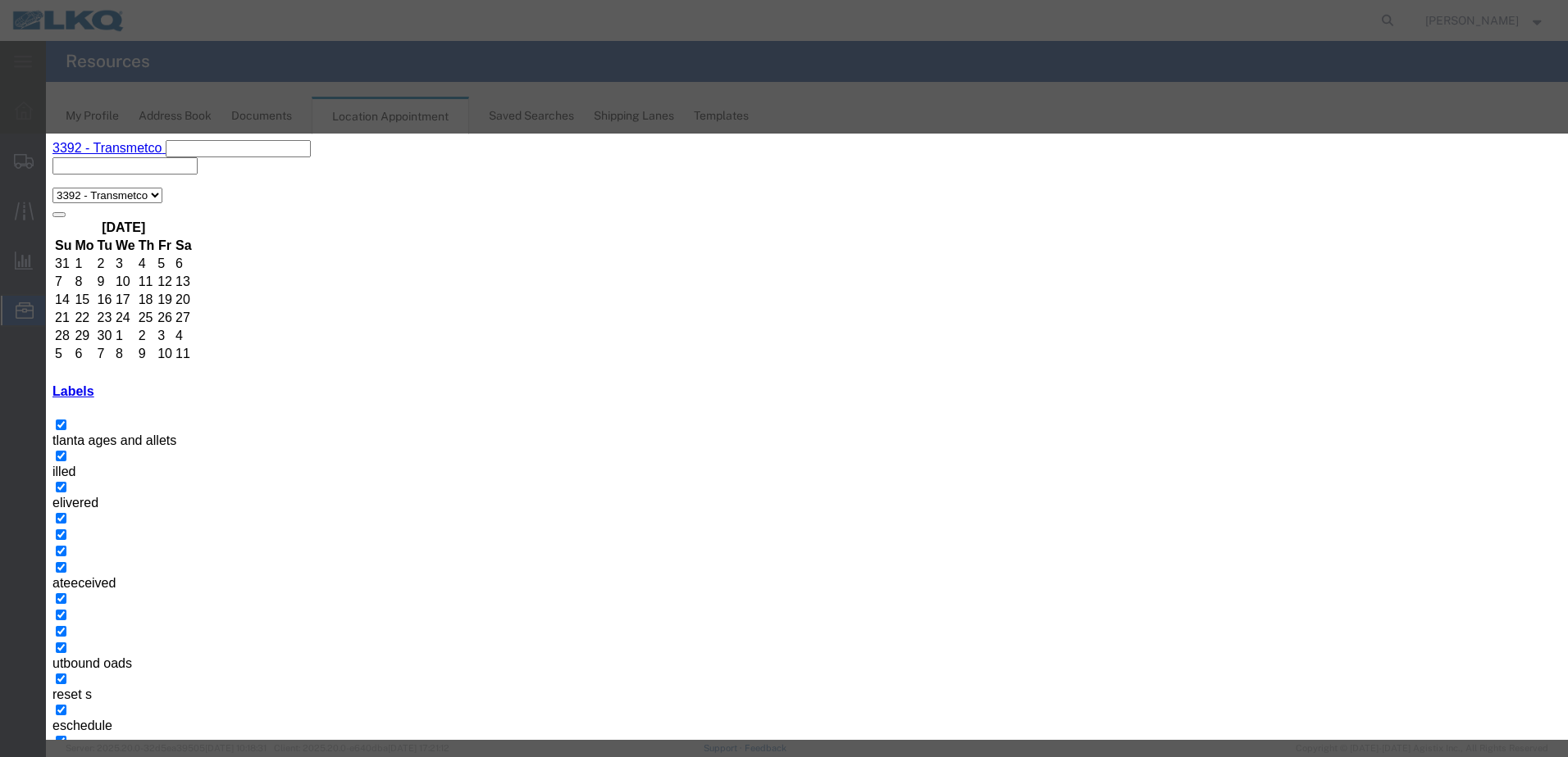
select select
drag, startPoint x: 716, startPoint y: 243, endPoint x: 543, endPoint y: 206, distance: 176.9
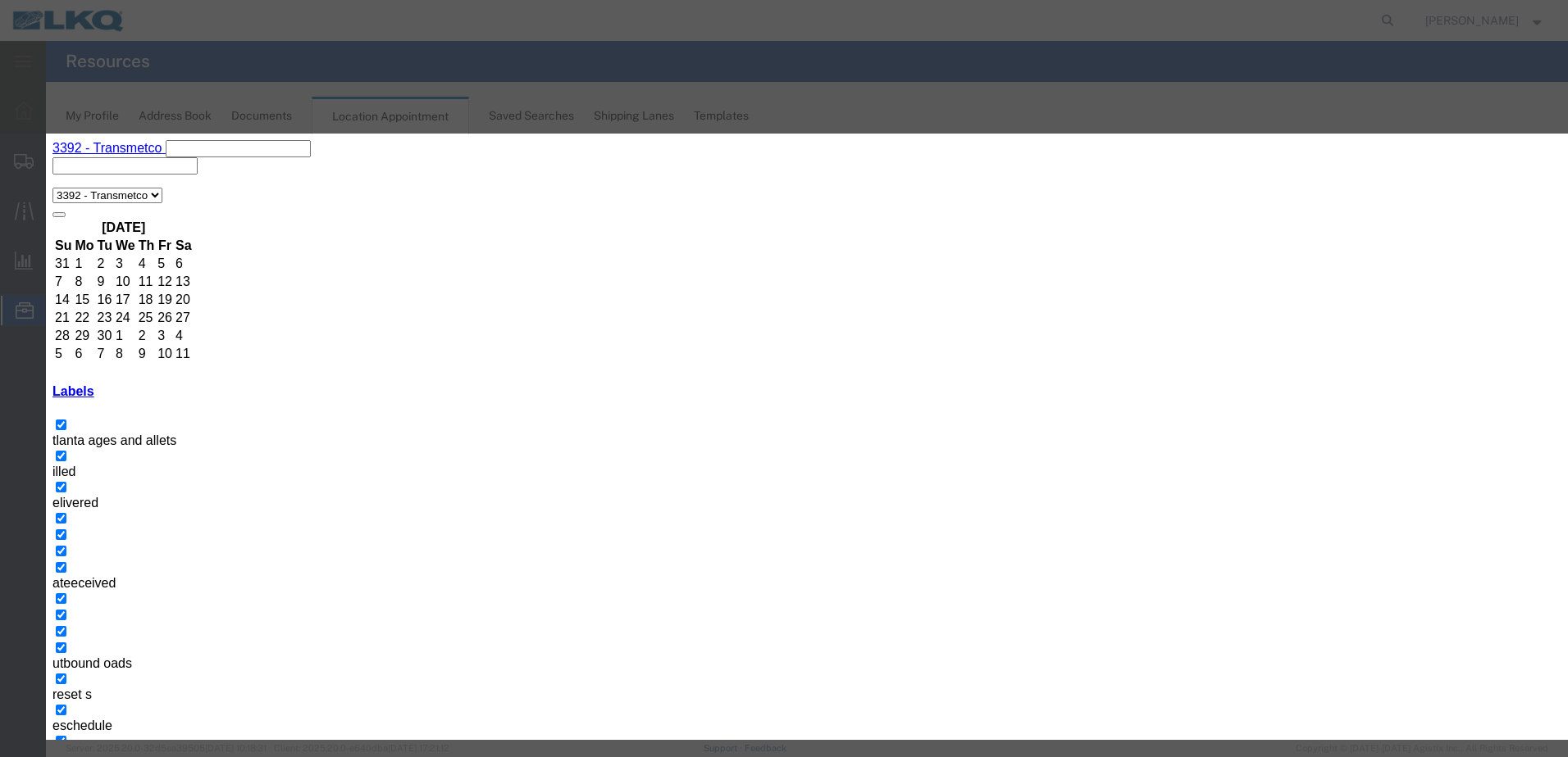
type input "57054206 - To KIDC Parryville - T31690 -"
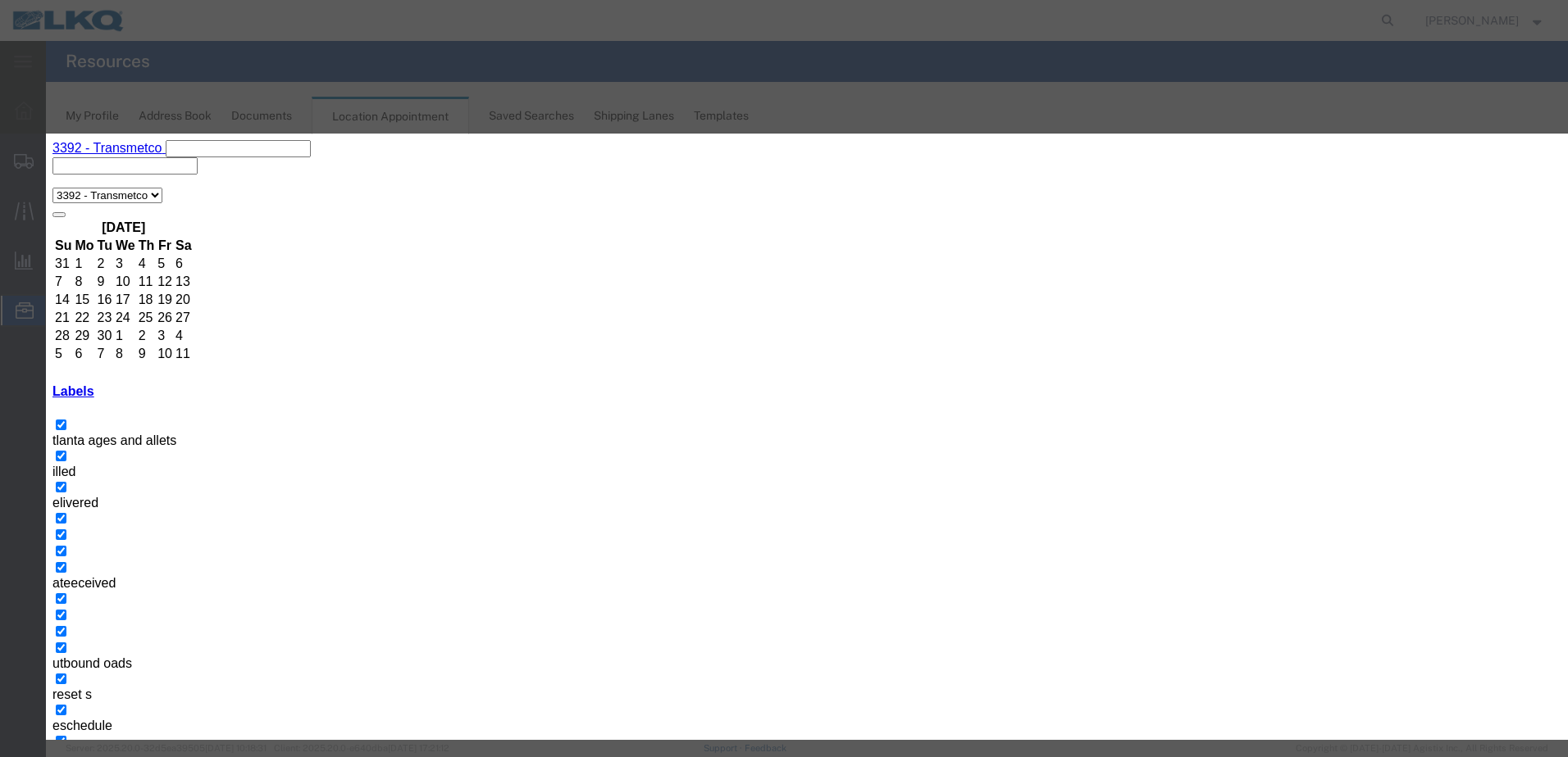
type input "tr"
select select "21"
drag, startPoint x: 839, startPoint y: 359, endPoint x: 864, endPoint y: 363, distance: 25.3
type input "9:15 AM"
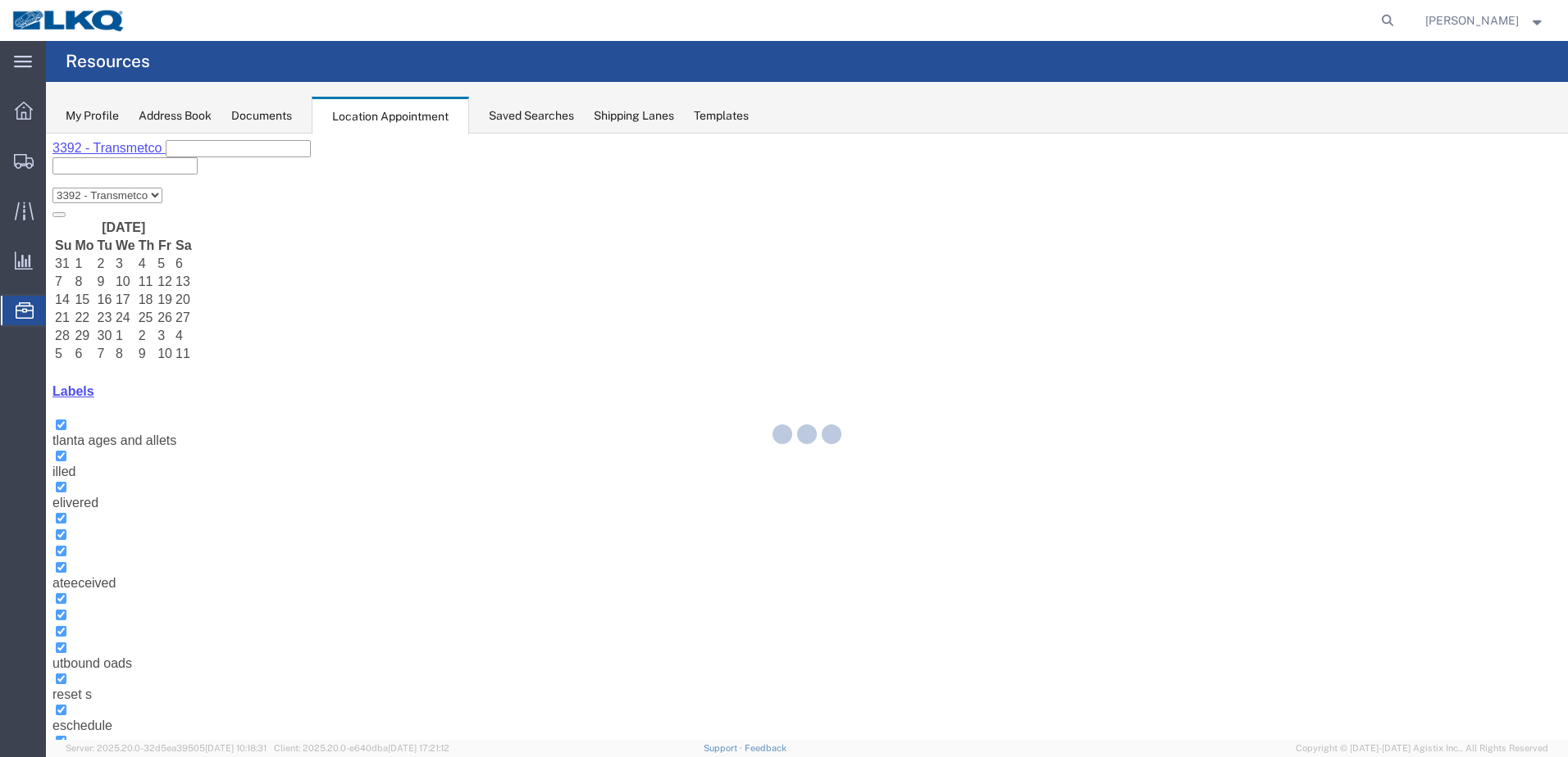
select select "100"
select select "1"
select select "21"
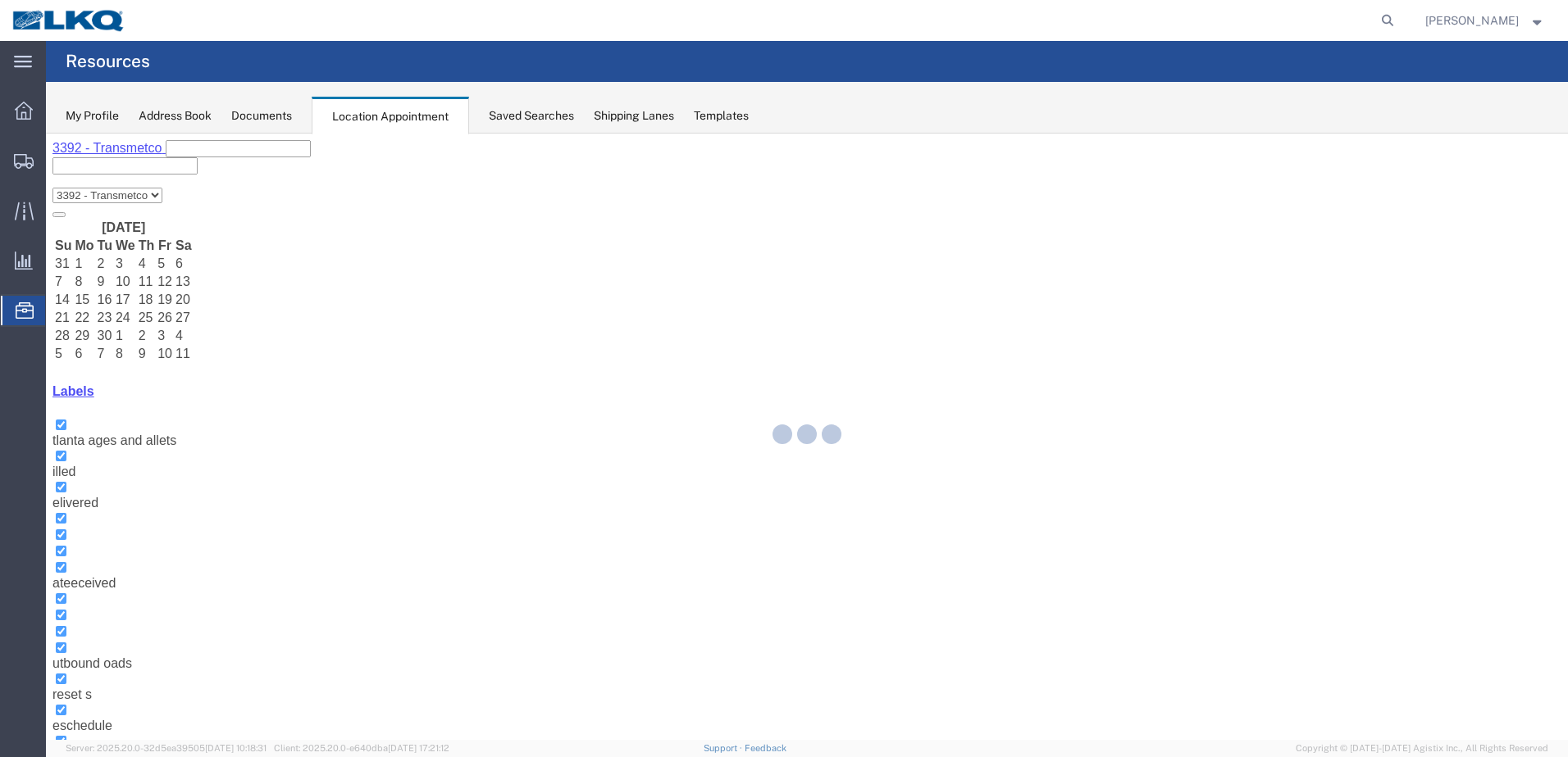
select select "100"
select select "1"
select select "22"
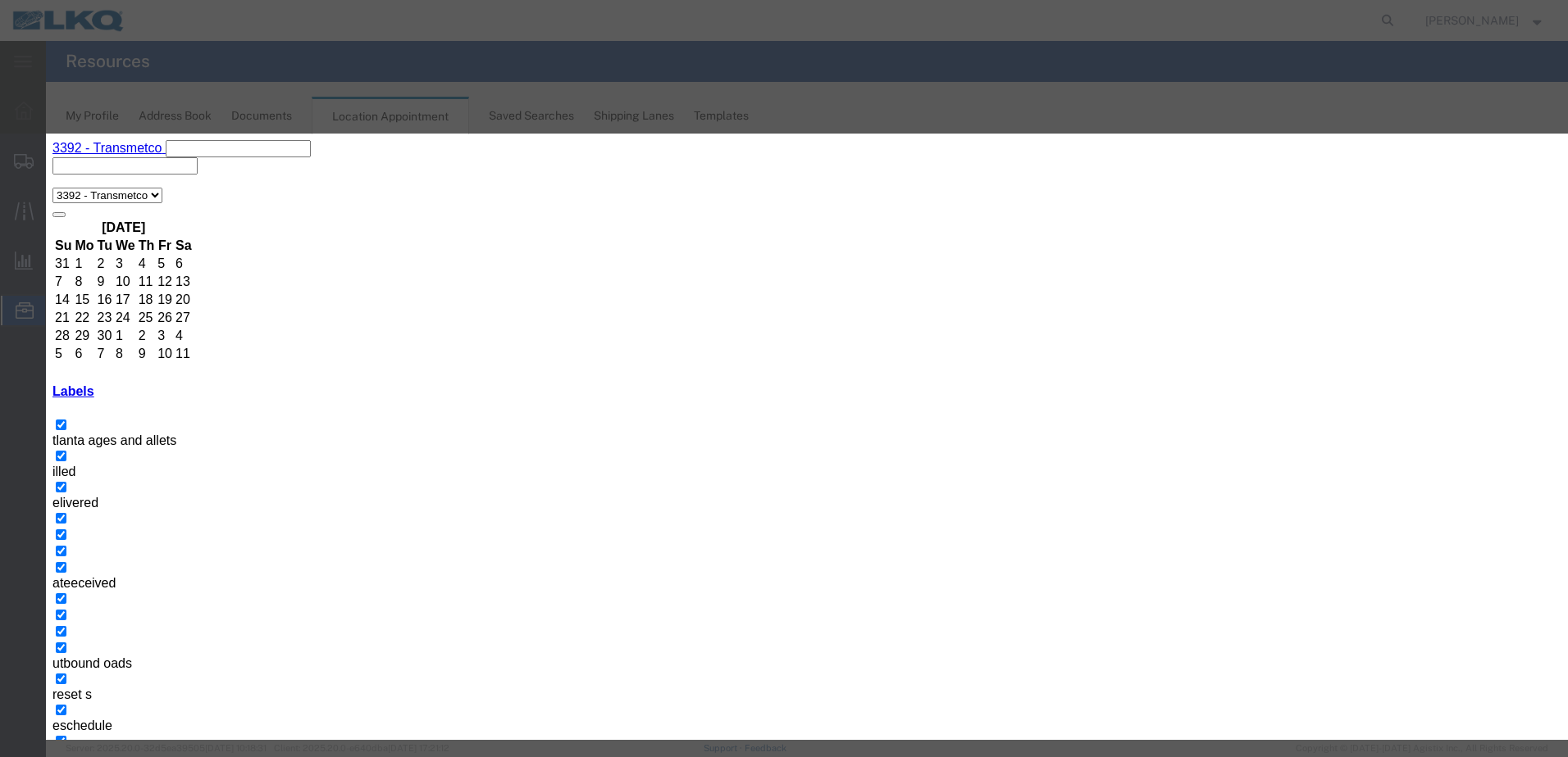
type input "57023901 [PERSON_NAME] T31656 Skidded"
type input "tr"
select select "21"
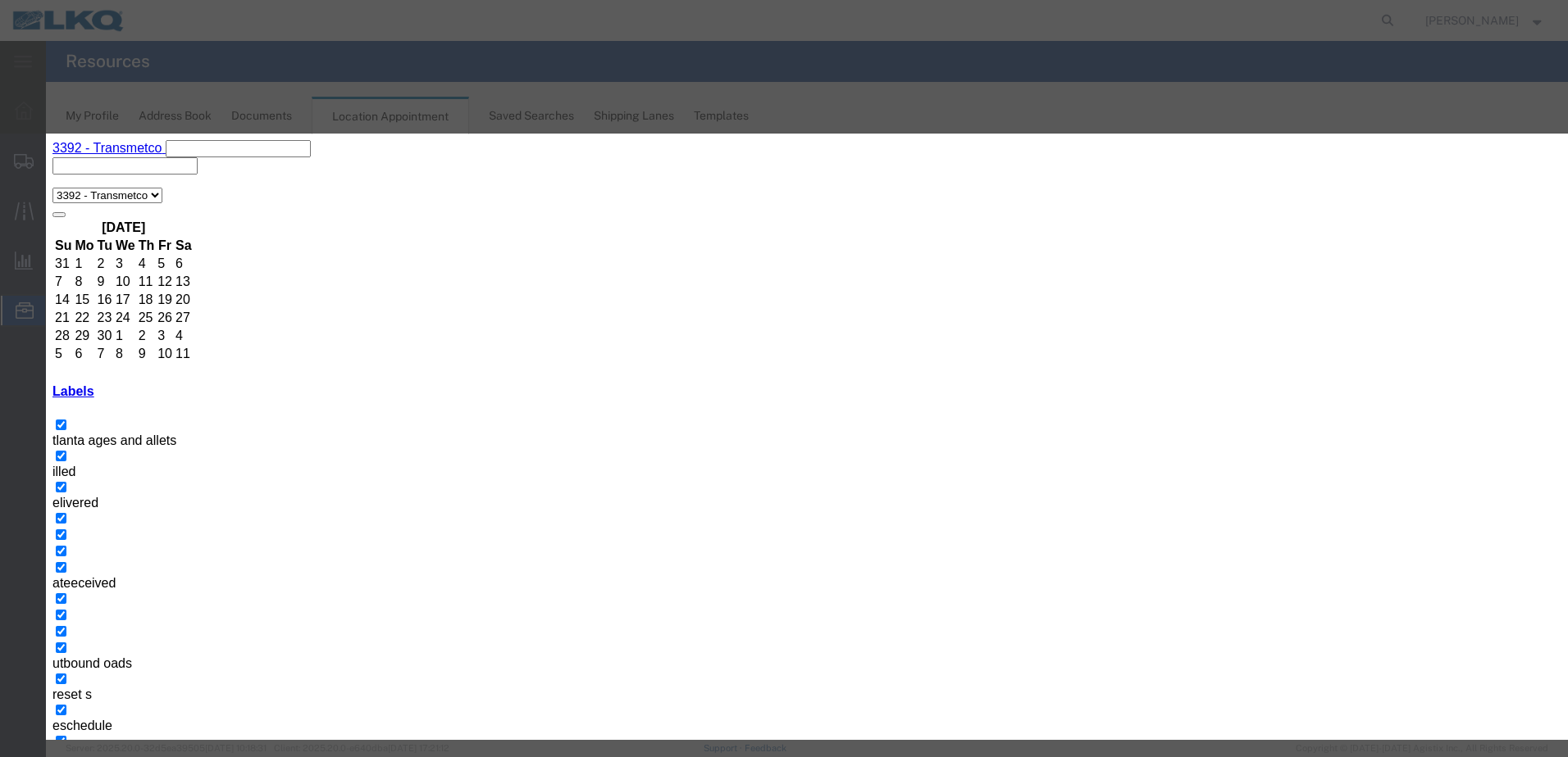
type input "57023901 To KIDC [PERSON_NAME] T31656 Skidded"
